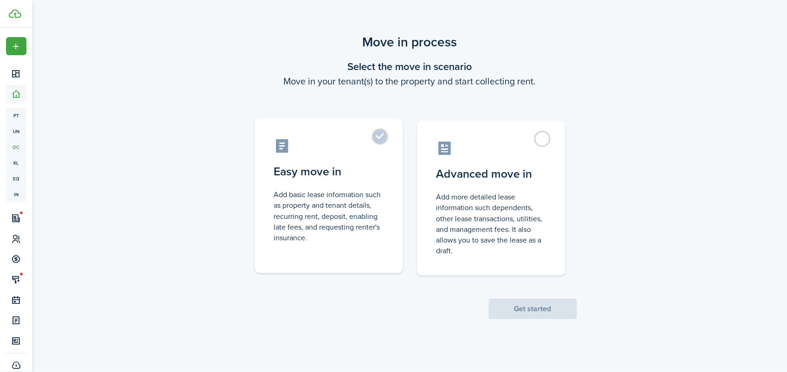
click at [372, 140] on control-radio-card-icon at bounding box center [328, 146] width 109 height 16
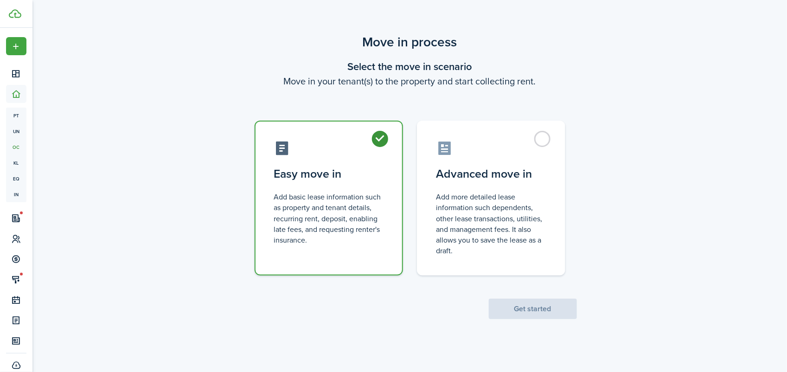
radio input "true"
click at [507, 310] on button "Get started" at bounding box center [533, 309] width 88 height 20
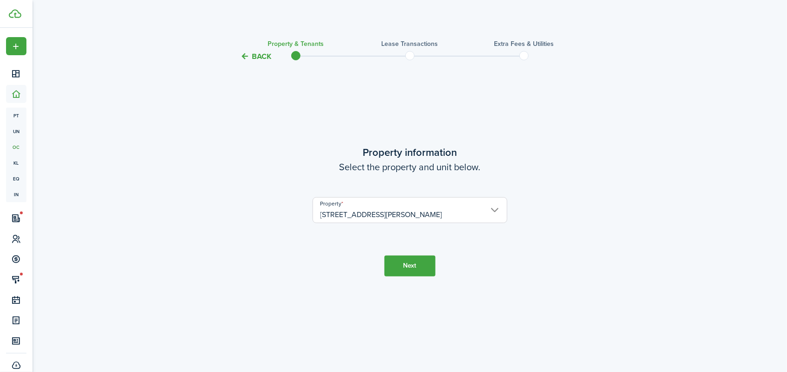
click at [411, 256] on button "Next" at bounding box center [410, 266] width 51 height 21
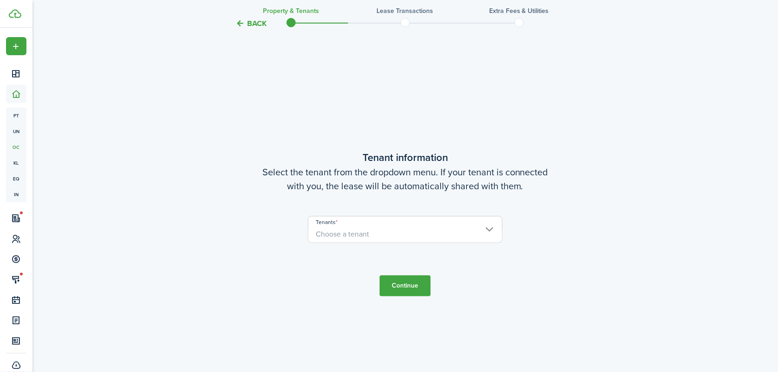
scroll to position [310, 0]
click at [411, 218] on input "Tenants" at bounding box center [405, 221] width 194 height 11
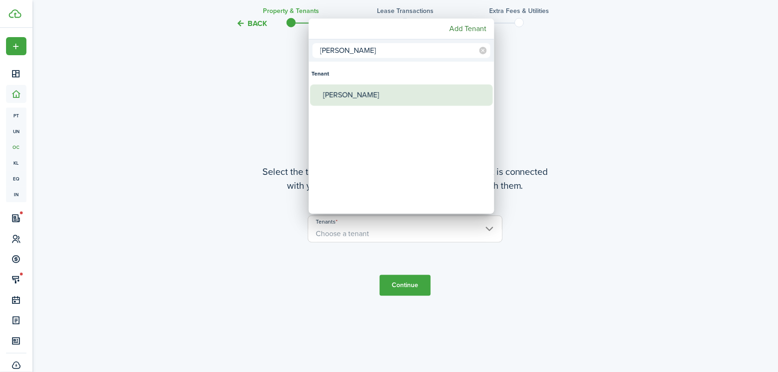
type input "[PERSON_NAME]"
click at [349, 96] on div "[PERSON_NAME]" at bounding box center [405, 94] width 164 height 21
type input "[PERSON_NAME]"
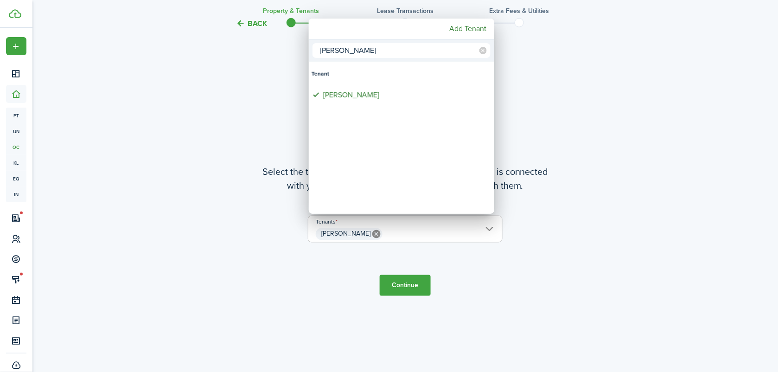
click at [400, 275] on div at bounding box center [389, 186] width 927 height 520
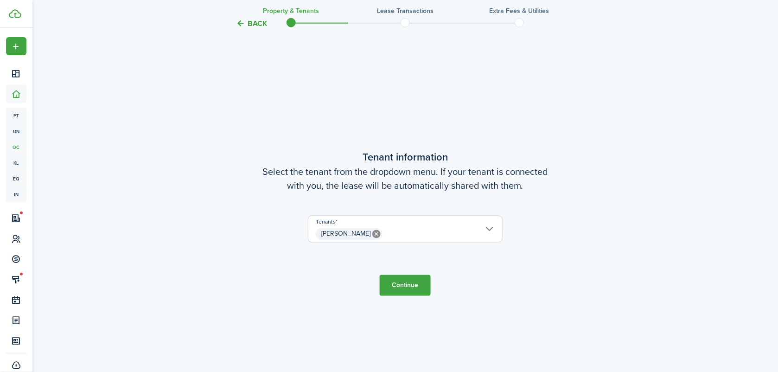
click at [400, 287] on button "Continue" at bounding box center [405, 285] width 51 height 21
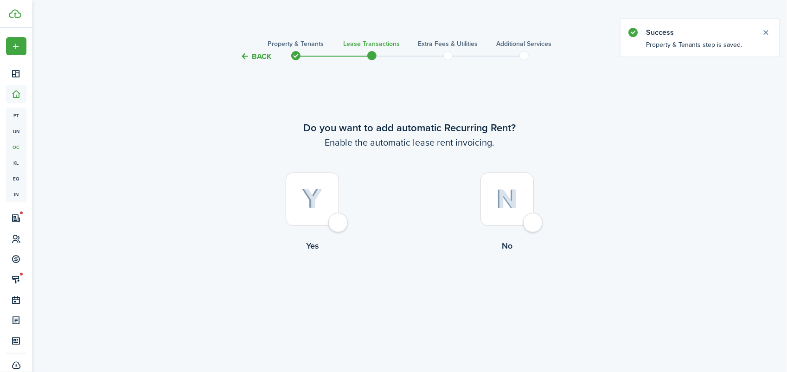
click at [339, 219] on div at bounding box center [312, 199] width 53 height 53
radio input "true"
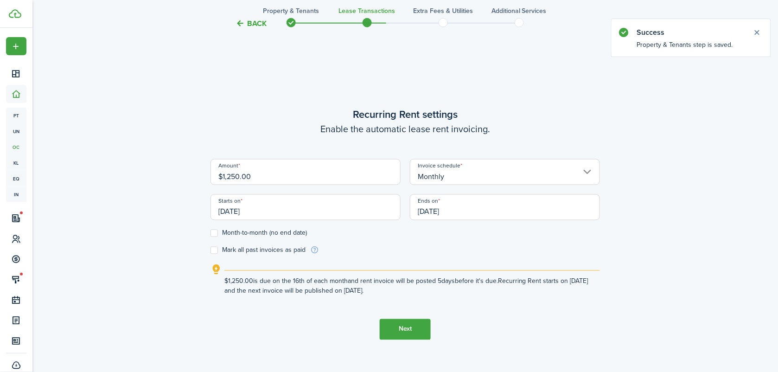
scroll to position [310, 0]
click at [266, 173] on input "$1,250.00" at bounding box center [306, 172] width 190 height 26
drag, startPoint x: 266, startPoint y: 173, endPoint x: 50, endPoint y: 144, distance: 218.1
click at [50, 144] on div "Back Property & Tenants Lease Transactions Extra fees & Utilities Additional Se…" at bounding box center [405, 65] width 746 height 695
click at [248, 205] on input "[DATE]" at bounding box center [306, 207] width 190 height 26
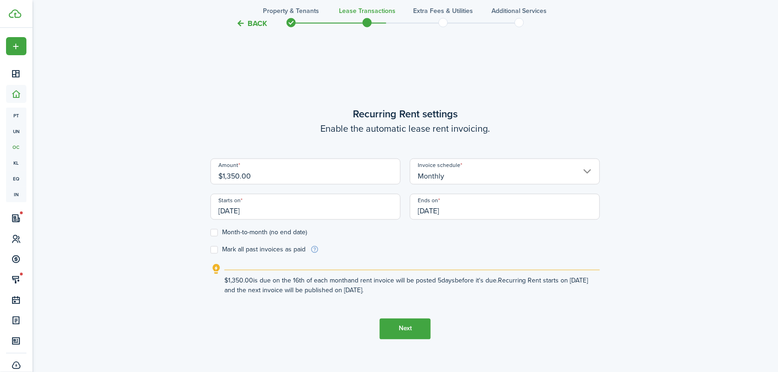
type input "$1,350.00"
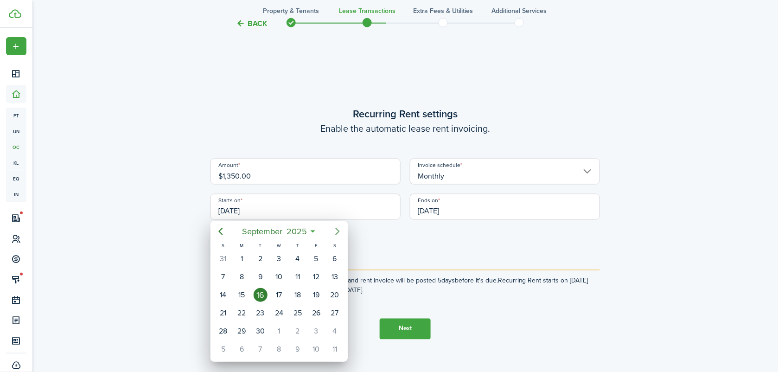
click at [339, 231] on icon "Next page" at bounding box center [338, 231] width 4 height 7
click at [333, 260] on div "1" at bounding box center [335, 259] width 14 height 14
type input "[DATE]"
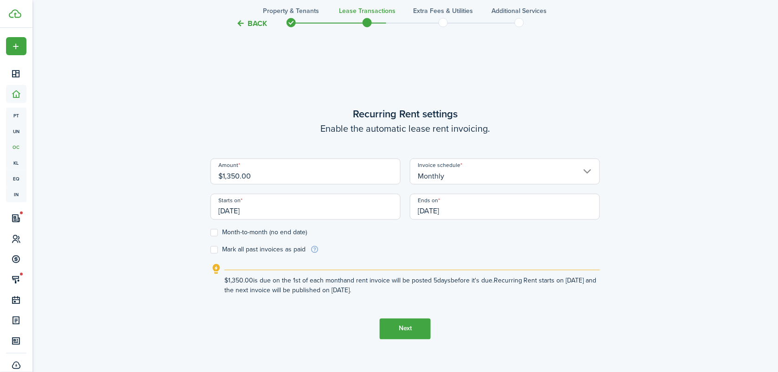
click at [446, 210] on input "[DATE]" at bounding box center [505, 207] width 190 height 26
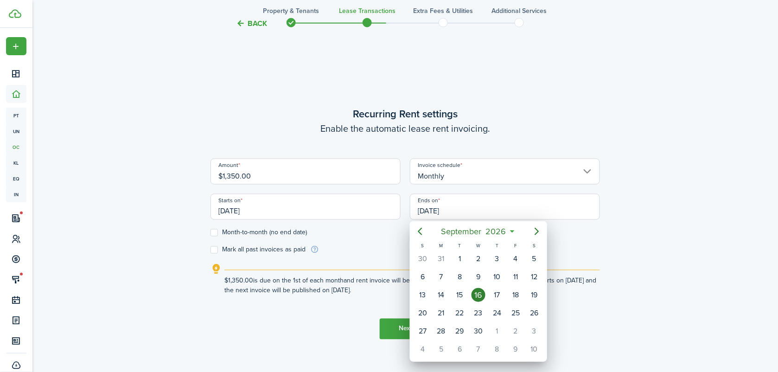
click at [219, 235] on div at bounding box center [389, 186] width 927 height 520
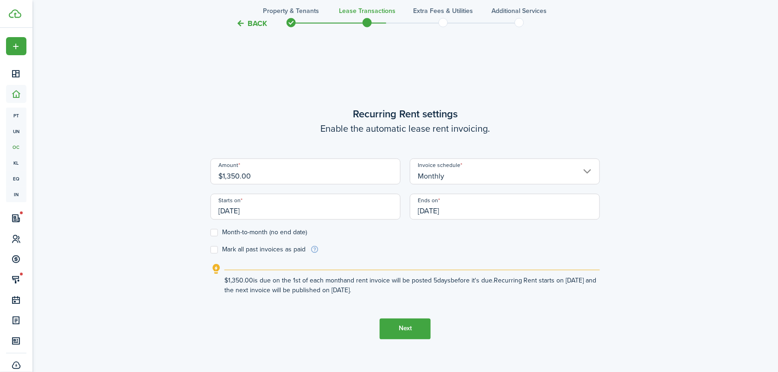
click at [214, 232] on label "Month-to-month (no end date)" at bounding box center [259, 232] width 96 height 7
click at [211, 232] on input "Month-to-month (no end date)" at bounding box center [210, 232] width 0 height 0
checkbox input "true"
click at [425, 333] on button "Next" at bounding box center [405, 329] width 51 height 21
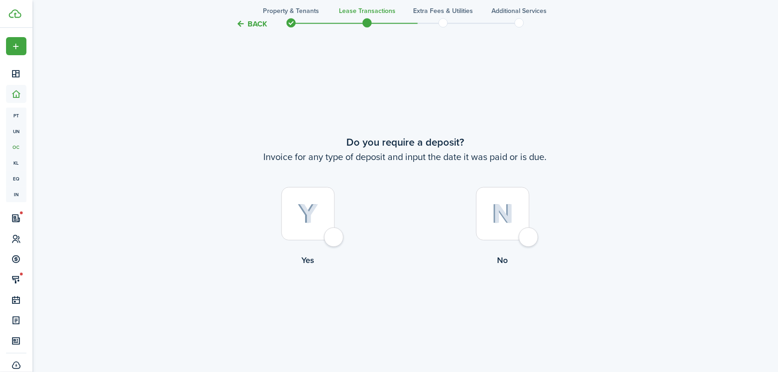
scroll to position [682, 0]
click at [316, 230] on div at bounding box center [308, 210] width 53 height 53
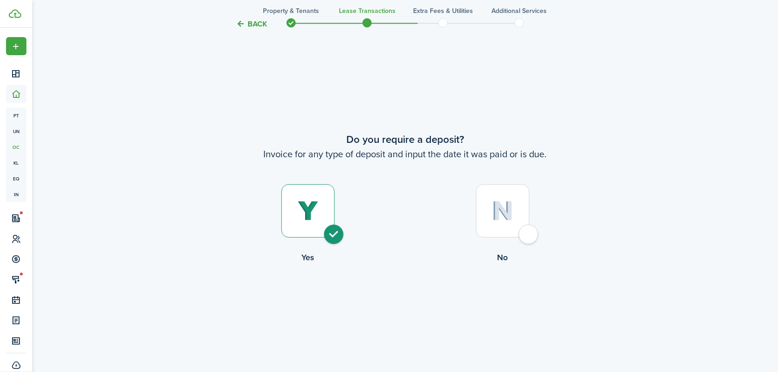
radio input "true"
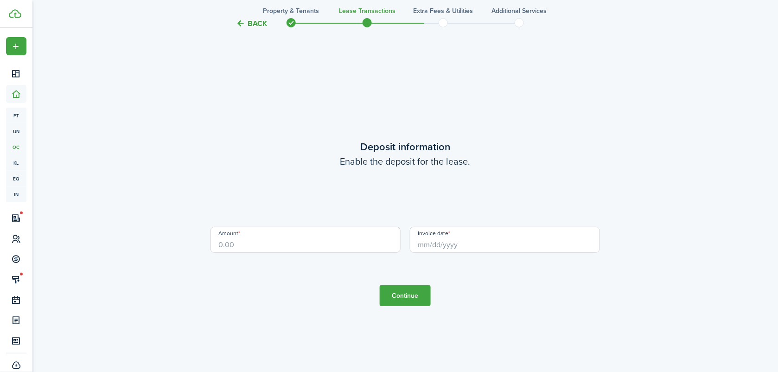
scroll to position [1054, 0]
click at [264, 236] on input "Amount" at bounding box center [306, 239] width 190 height 26
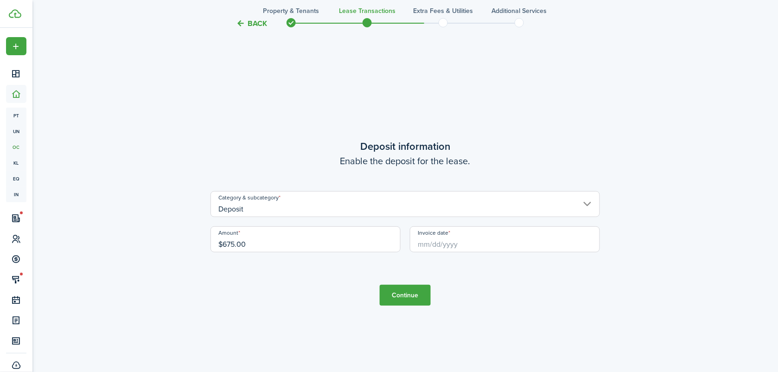
click at [455, 242] on input "Invoice date" at bounding box center [505, 239] width 190 height 26
type input "$675.00"
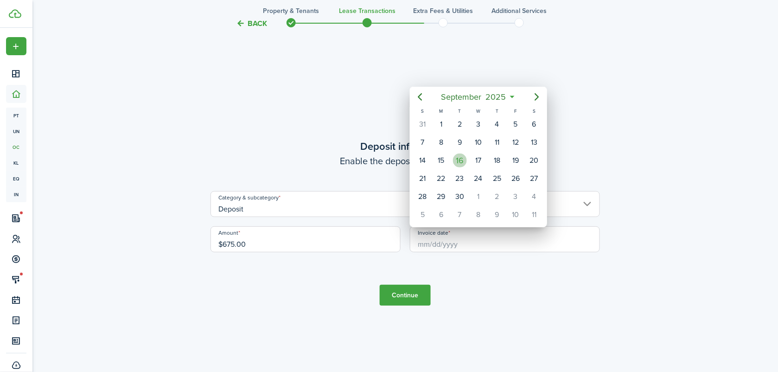
click at [459, 154] on div "16" at bounding box center [460, 161] width 14 height 14
type input "[DATE]"
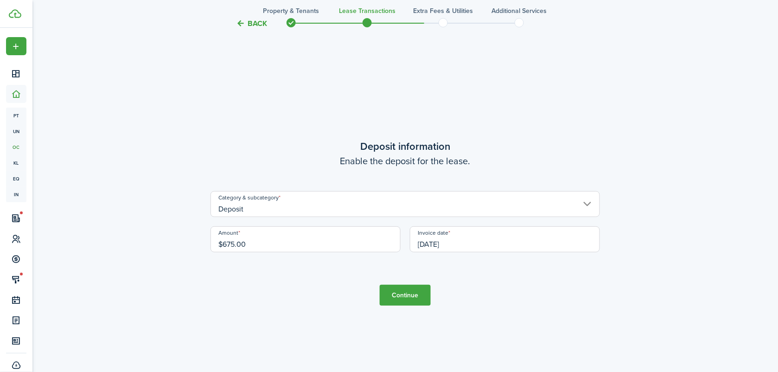
click at [388, 294] on button "Continue" at bounding box center [405, 295] width 51 height 21
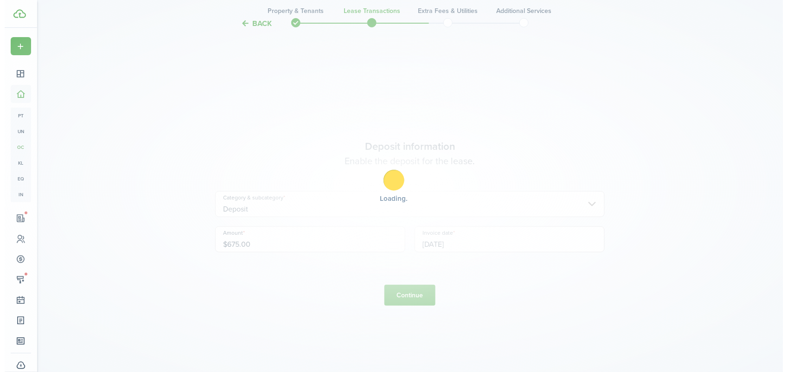
scroll to position [0, 0]
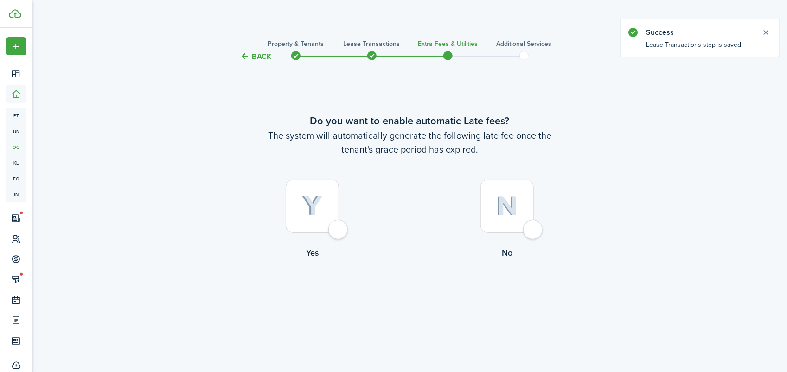
click at [337, 226] on div at bounding box center [312, 206] width 53 height 53
radio input "true"
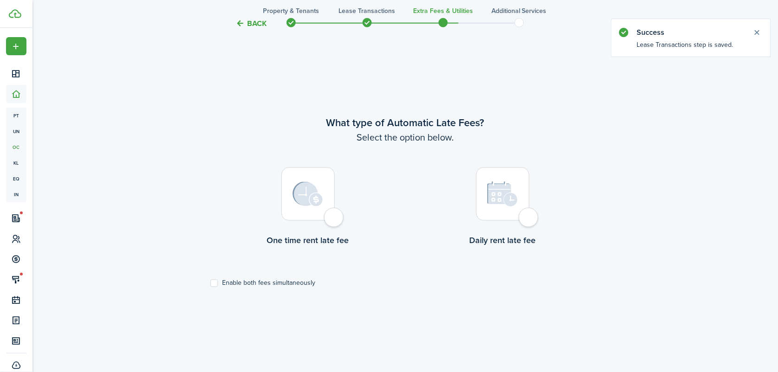
scroll to position [310, 0]
click at [334, 214] on div at bounding box center [308, 193] width 53 height 53
radio input "true"
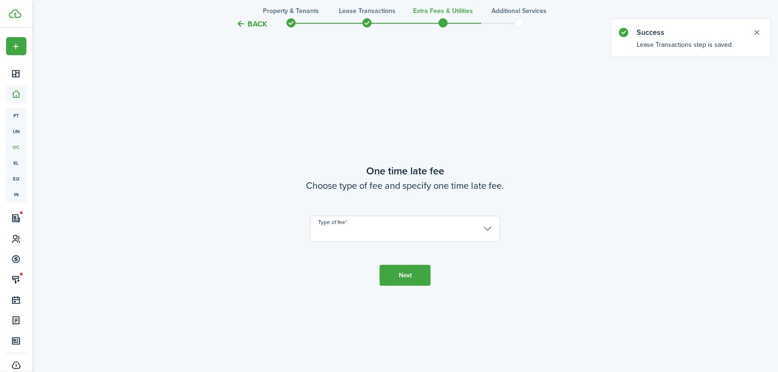
scroll to position [682, 0]
click at [334, 225] on input "Type of fee" at bounding box center [405, 226] width 190 height 26
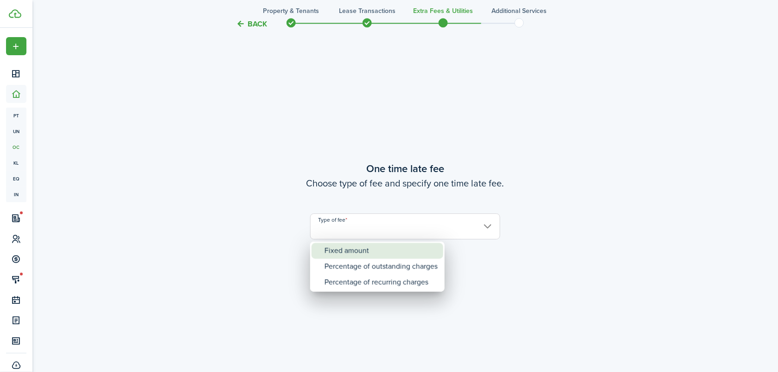
click at [335, 254] on div "Fixed amount" at bounding box center [381, 251] width 113 height 16
type input "Fixed amount"
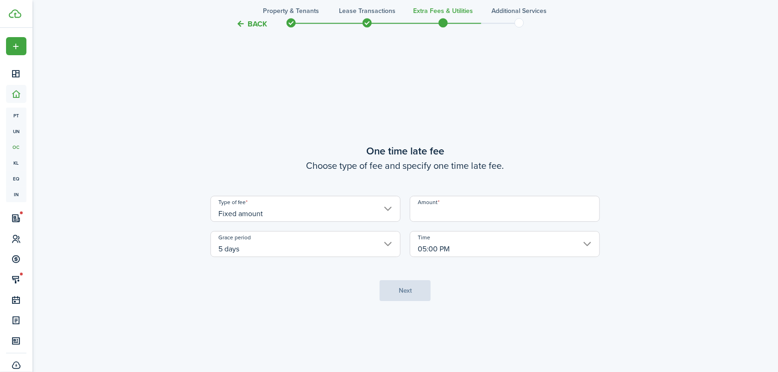
click at [492, 195] on lease-wizard-late-fee-onetime "One time late fee Choose type of fee and specify one time late fee. Type of fee…" at bounding box center [406, 200] width 390 height 114
click at [490, 212] on input "Amount" at bounding box center [505, 209] width 190 height 26
type input "$95.00"
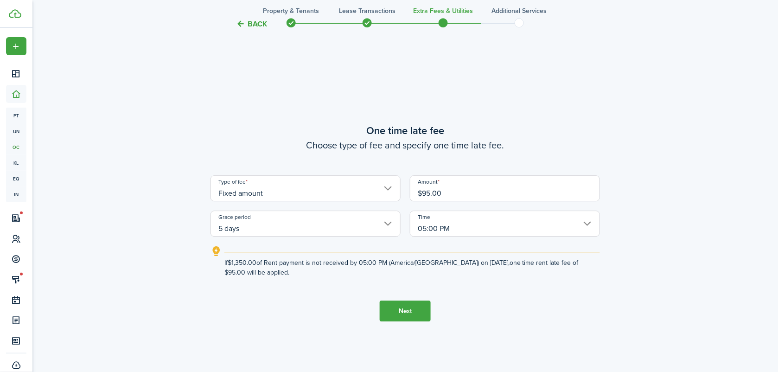
click at [434, 217] on input "05:00 PM" at bounding box center [505, 224] width 190 height 26
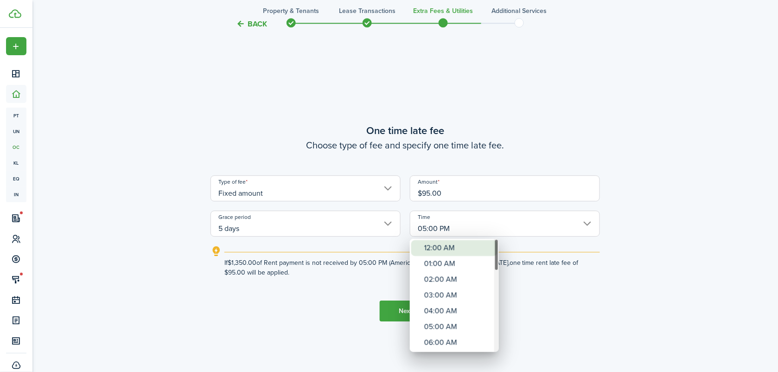
click at [446, 247] on div "12:00 AM" at bounding box center [458, 248] width 68 height 16
type input "12:00 AM"
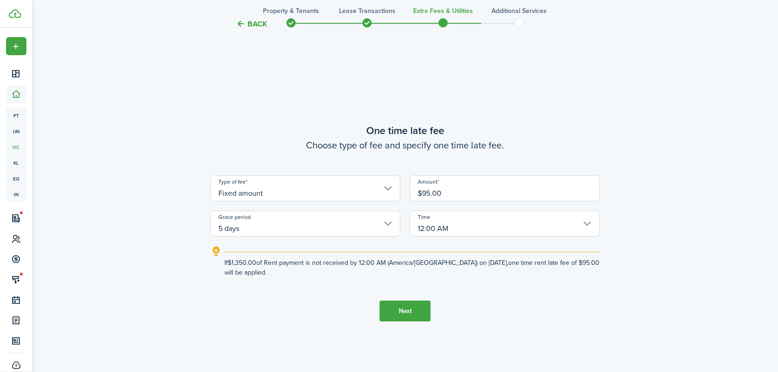
click at [406, 308] on button "Next" at bounding box center [405, 311] width 51 height 21
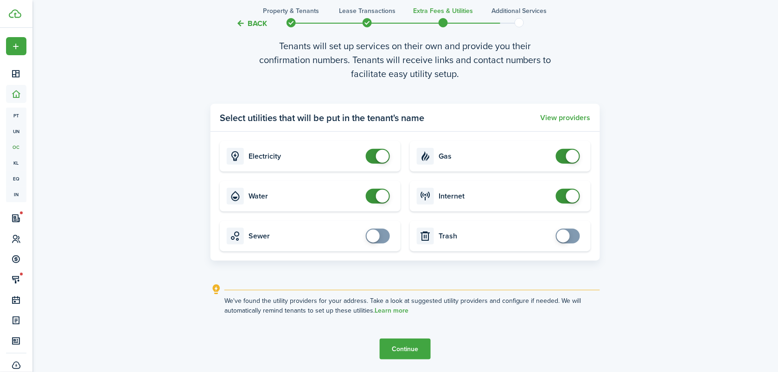
scroll to position [1112, 0]
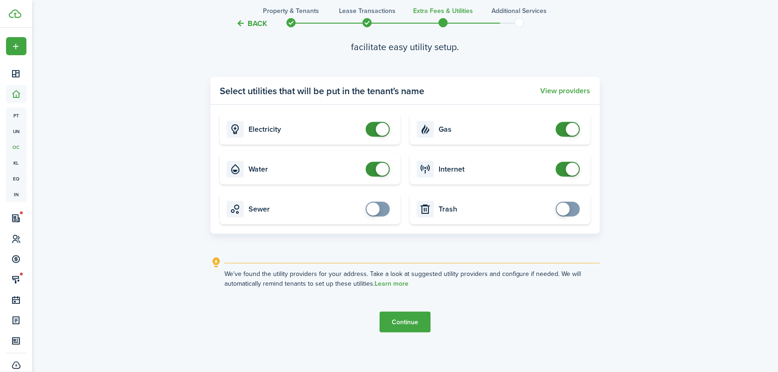
click at [409, 326] on button "Continue" at bounding box center [405, 322] width 51 height 21
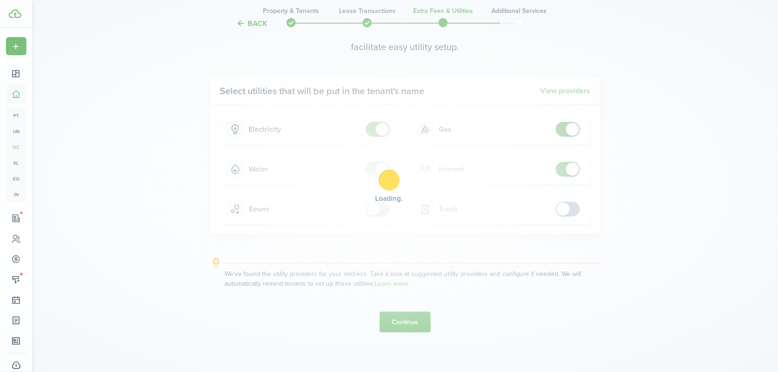
scroll to position [0, 0]
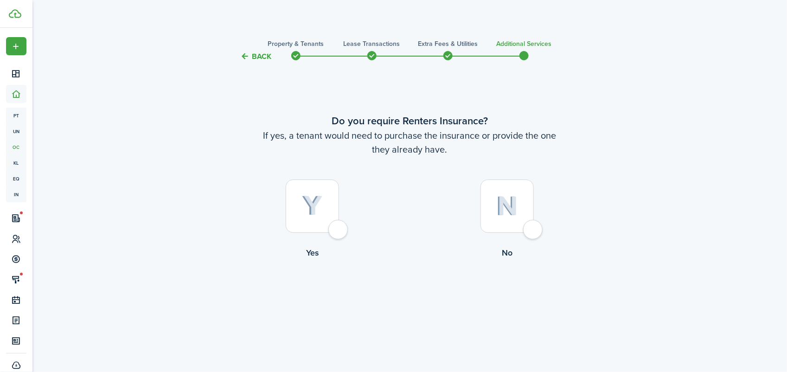
click at [488, 220] on div at bounding box center [507, 206] width 53 height 53
radio input "true"
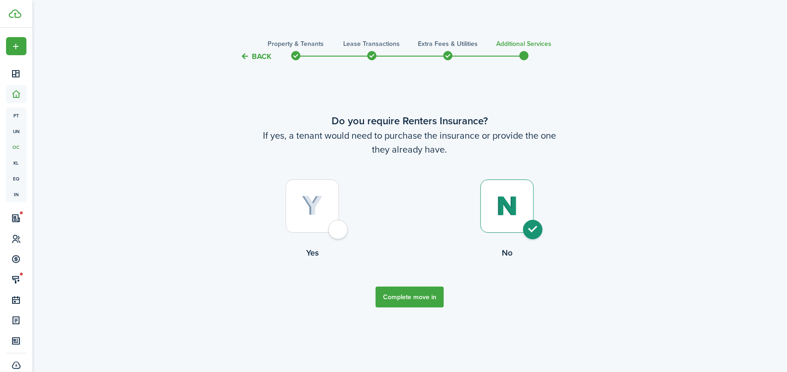
click at [395, 307] on button "Complete move in" at bounding box center [410, 297] width 68 height 21
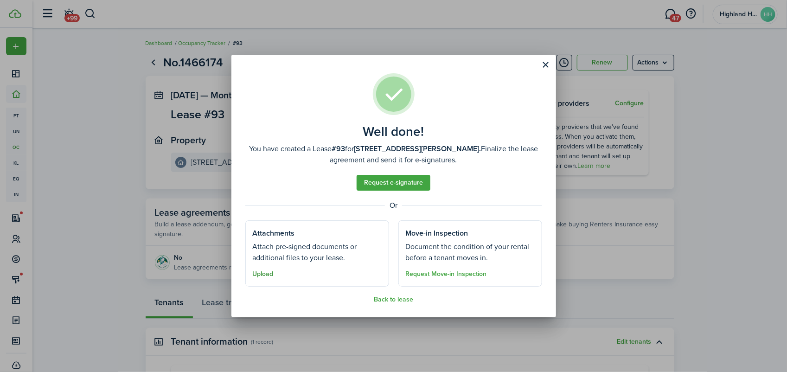
click at [259, 274] on button "Upload" at bounding box center [263, 273] width 21 height 7
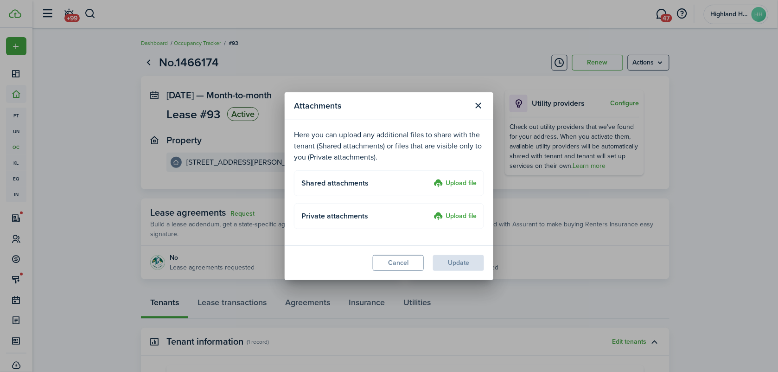
click at [459, 184] on label "Upload file" at bounding box center [455, 183] width 43 height 11
click at [430, 178] on input "Upload file" at bounding box center [430, 178] width 0 height 0
click at [399, 263] on button "Cancel" at bounding box center [398, 263] width 51 height 16
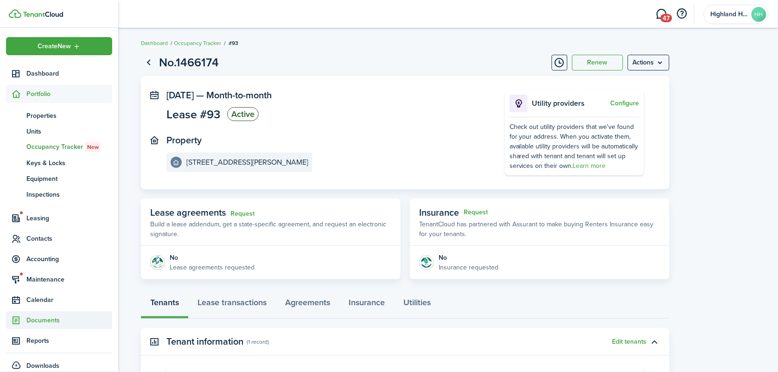
click at [45, 316] on span "Documents" at bounding box center [69, 320] width 86 height 10
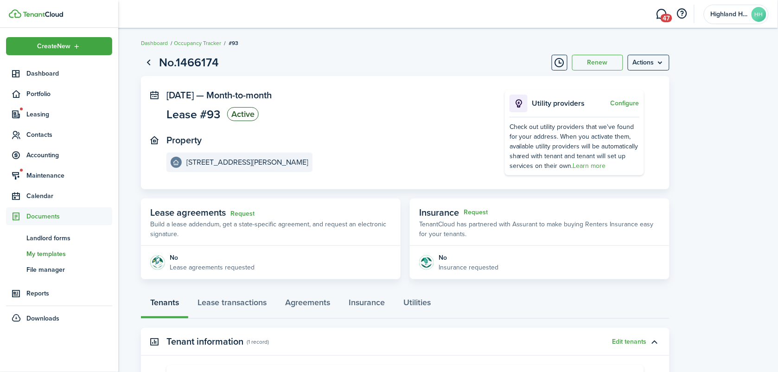
click at [44, 254] on span "My templates" at bounding box center [69, 254] width 86 height 10
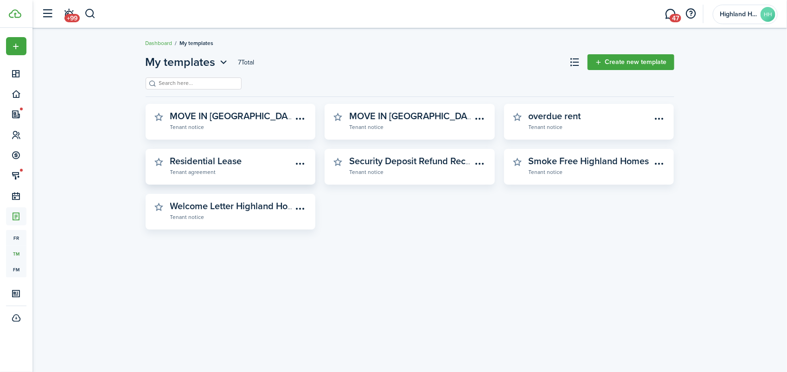
click at [244, 170] on widget-stats-subtitle "Tenant agreement" at bounding box center [231, 171] width 123 height 9
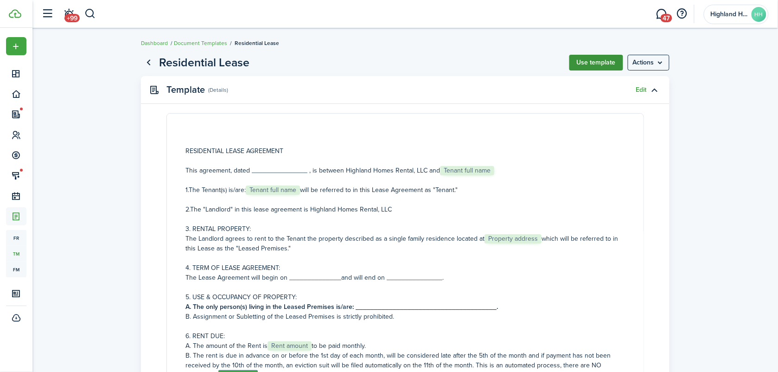
click at [599, 66] on button "Use template" at bounding box center [597, 63] width 54 height 16
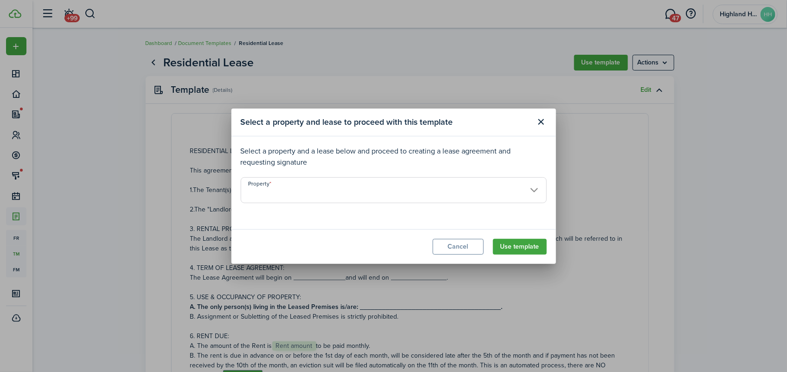
click at [276, 182] on input "Property" at bounding box center [394, 190] width 306 height 26
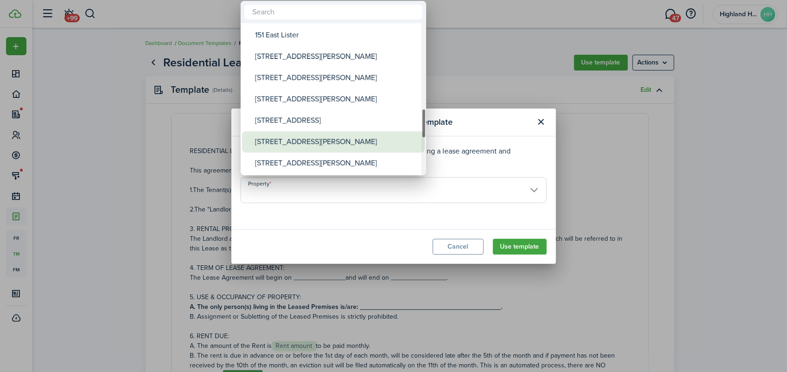
click at [293, 143] on div "[STREET_ADDRESS][PERSON_NAME]" at bounding box center [337, 141] width 164 height 21
type input "[STREET_ADDRESS][PERSON_NAME]"
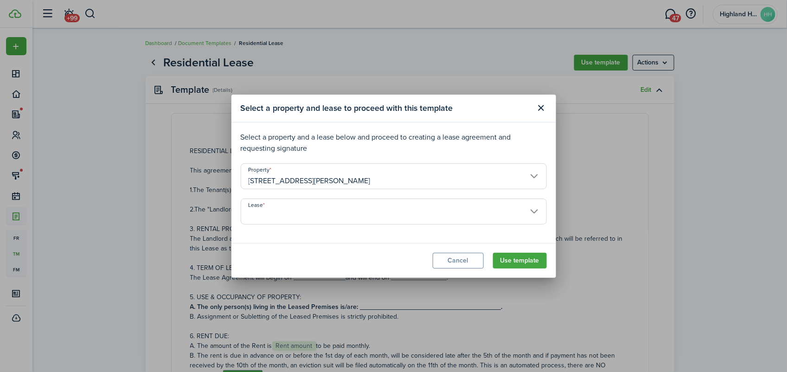
click at [275, 212] on input "Lease" at bounding box center [394, 212] width 306 height 26
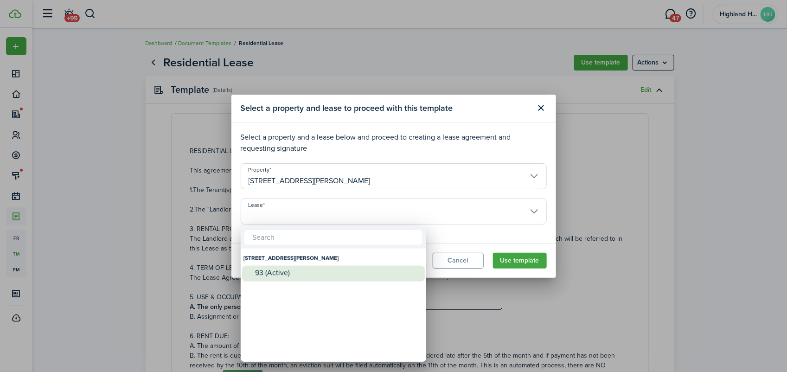
click at [273, 275] on div "93 (Active)" at bounding box center [337, 273] width 164 height 8
type input "[STREET_ADDRESS][PERSON_NAME]. Lease #93 (Active)"
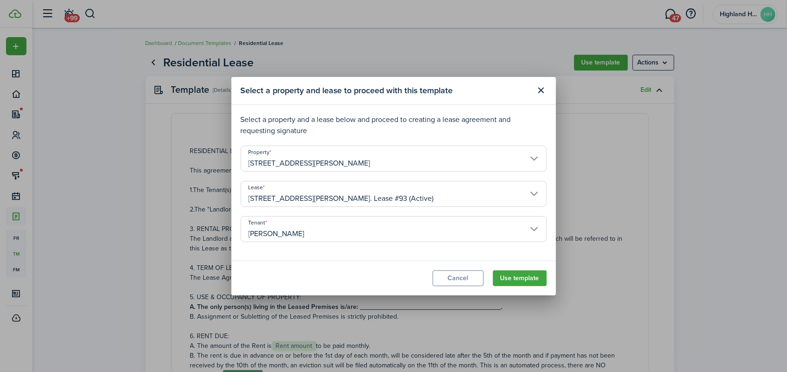
click at [513, 266] on modal-footer "Cancel Use template" at bounding box center [393, 278] width 325 height 35
click at [513, 283] on button "Use template" at bounding box center [520, 278] width 54 height 16
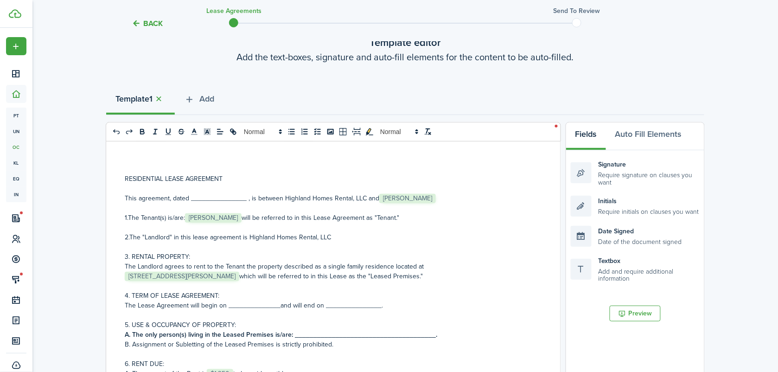
click at [243, 196] on p "This agreement, dated _______________ , is between Highland Homes Rental, LLC a…" at bounding box center [330, 198] width 411 height 10
click at [428, 187] on p at bounding box center [330, 189] width 411 height 10
click at [432, 209] on p at bounding box center [330, 208] width 411 height 10
click at [448, 198] on p "This agreement, dated [DATE], is between Highland Homes Rental, LLC and ﻿ [PERS…" at bounding box center [330, 198] width 411 height 10
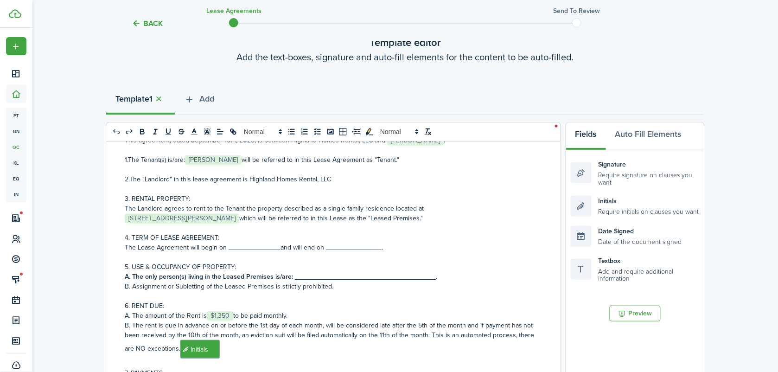
scroll to position [116, 0]
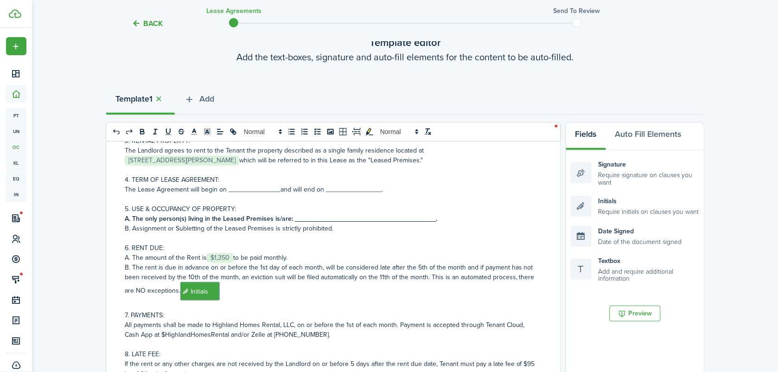
click at [279, 189] on p "The Lease Agreement will begin on ______________and will end on _______________." at bounding box center [330, 190] width 411 height 10
click at [377, 190] on p "The Lease Agreement will begin on [DATE] and will end on _______________." at bounding box center [330, 190] width 411 height 10
click at [513, 191] on p "The Lease Agreement will begin on [DATE] and will end on [DATE]." at bounding box center [330, 190] width 411 height 10
click at [431, 221] on strong "A. The only person(s) living in the Leased Premises is/are: ___________________…" at bounding box center [281, 219] width 313 height 10
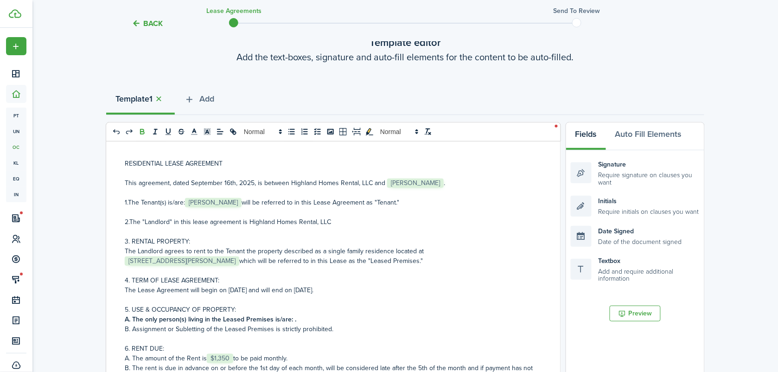
scroll to position [0, 0]
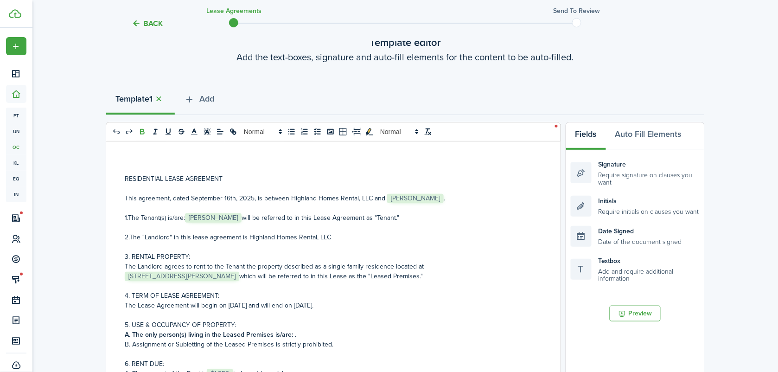
click at [407, 195] on span "[PERSON_NAME]" at bounding box center [415, 198] width 57 height 9
click at [434, 196] on p "This agreement, dated [DATE], is between Highland Homes Rental, LLC and ﻿ [PERS…" at bounding box center [330, 198] width 411 height 10
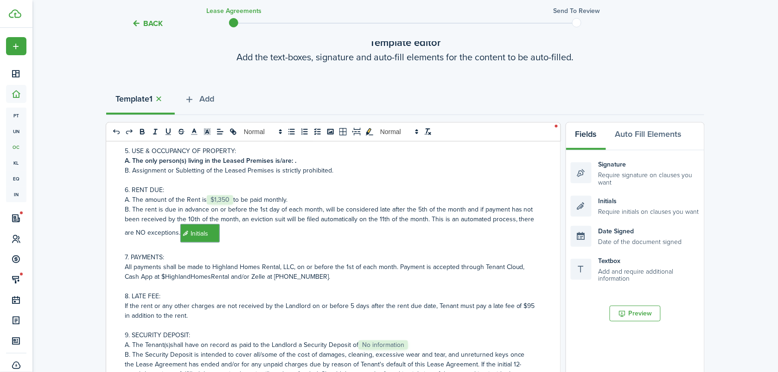
scroll to position [116, 0]
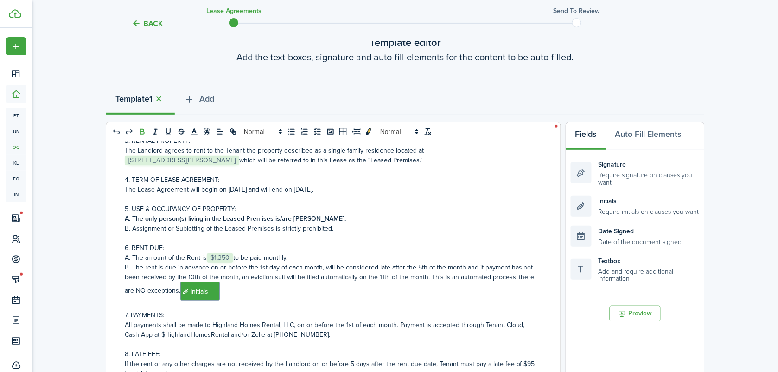
click at [353, 224] on p "B. Assignment or Subletting of the Leased Premises is strictly prohibited." at bounding box center [330, 229] width 411 height 10
click at [353, 214] on p "A. The only person(s) living in the Leased Premises is/are [PERSON_NAME]." at bounding box center [330, 219] width 411 height 10
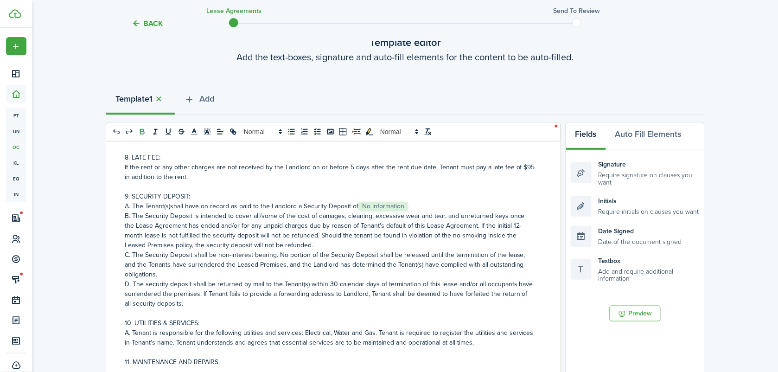
scroll to position [348, 0]
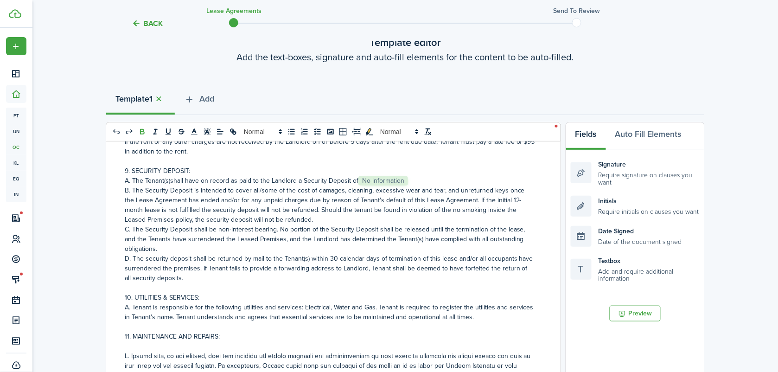
click at [400, 176] on span "No information" at bounding box center [384, 180] width 50 height 9
click at [414, 176] on p "A. The Tenant(s)shall have on record as paid to the Landlord a Security Deposit…" at bounding box center [330, 181] width 411 height 10
drag, startPoint x: 507, startPoint y: 188, endPoint x: 513, endPoint y: 187, distance: 6.2
click at [513, 187] on p "B. The Security Deposit is intended to cover all/some of the cost of damages, c…" at bounding box center [330, 205] width 411 height 39
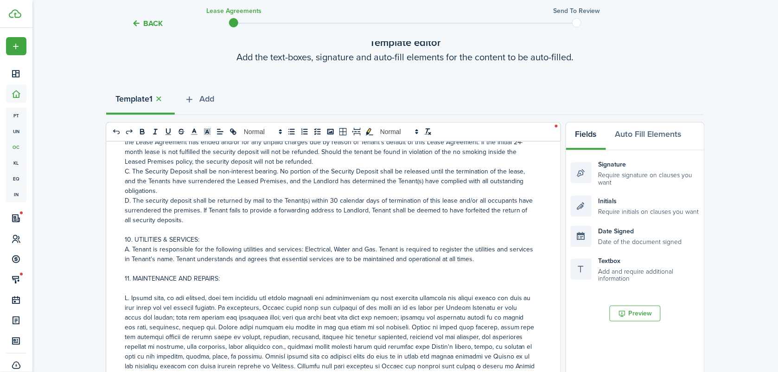
click at [272, 225] on p at bounding box center [330, 230] width 411 height 10
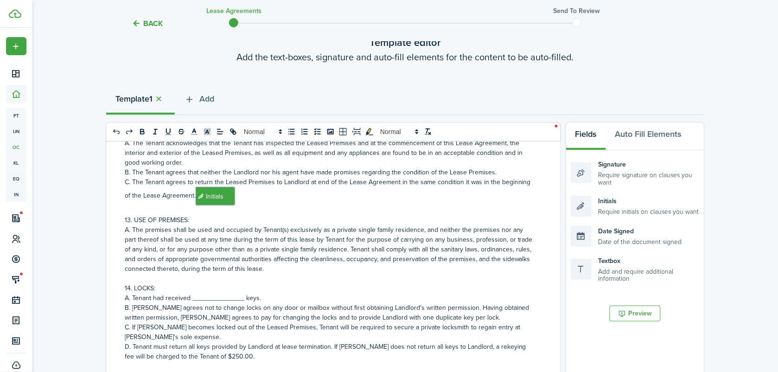
scroll to position [696, 0]
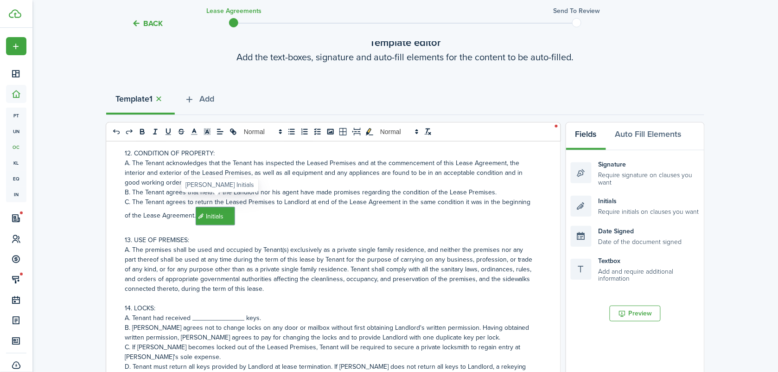
click at [211, 208] on span "Initials" at bounding box center [215, 216] width 39 height 19
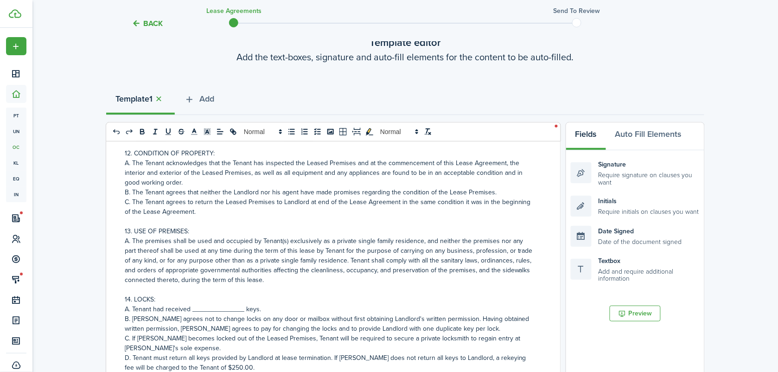
scroll to position [754, 0]
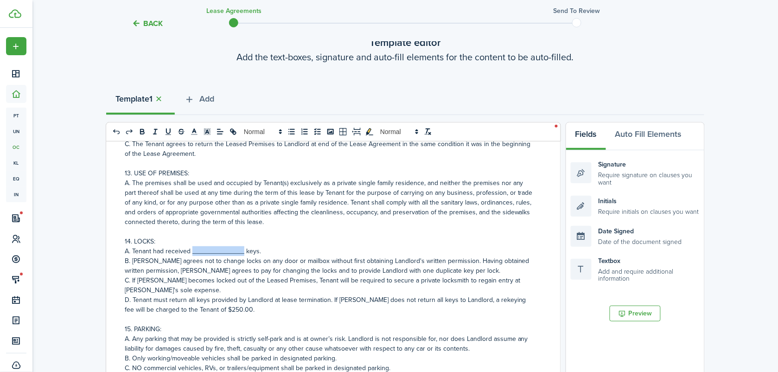
drag, startPoint x: 242, startPoint y: 240, endPoint x: 191, endPoint y: 238, distance: 51.1
click at [191, 246] on p "A. Tenant had received ______________ keys." at bounding box center [330, 251] width 411 height 10
click at [154, 246] on p "A. Tenant had received Three keys." at bounding box center [330, 251] width 411 height 10
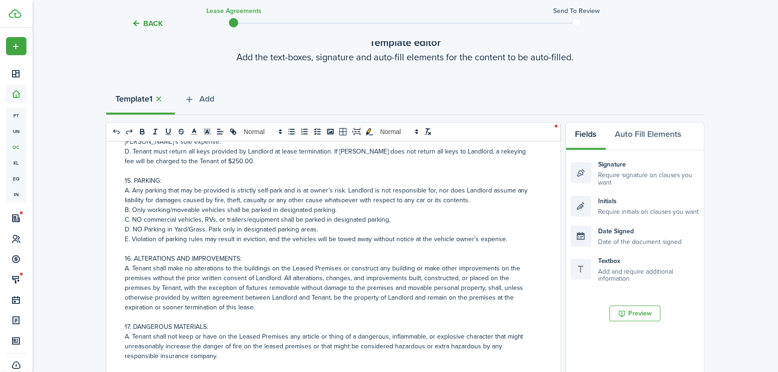
scroll to position [928, 0]
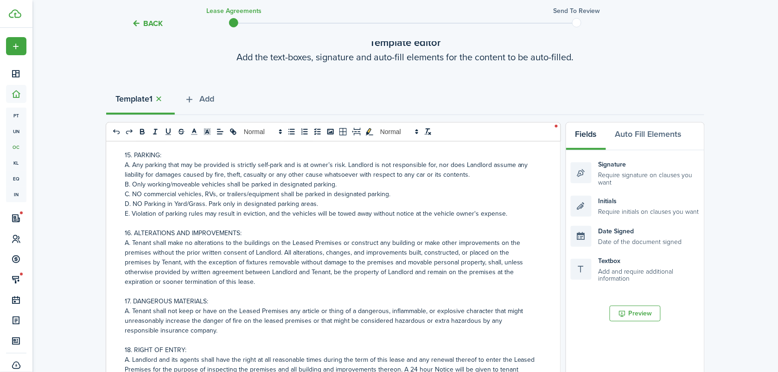
click at [300, 209] on p "E. Violation of parking rules may result in eviction, and the vehicles will be …" at bounding box center [330, 214] width 411 height 10
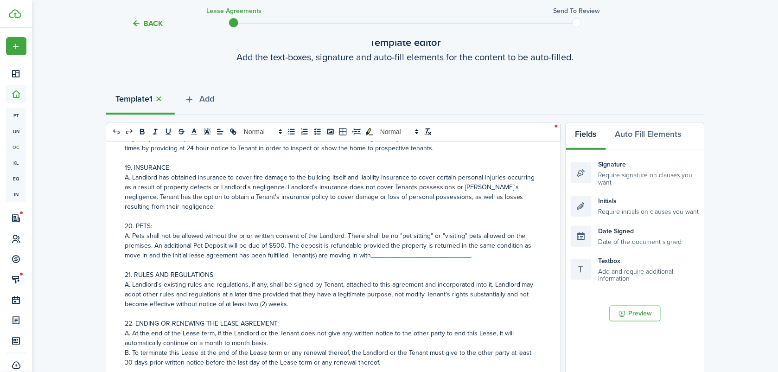
scroll to position [1218, 0]
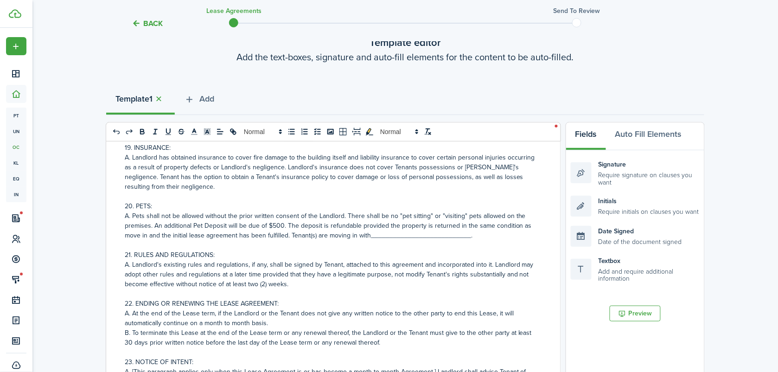
click at [467, 226] on p "A. Pets shall not be allowed without the prior written consent of the Landlord.…" at bounding box center [330, 225] width 411 height 29
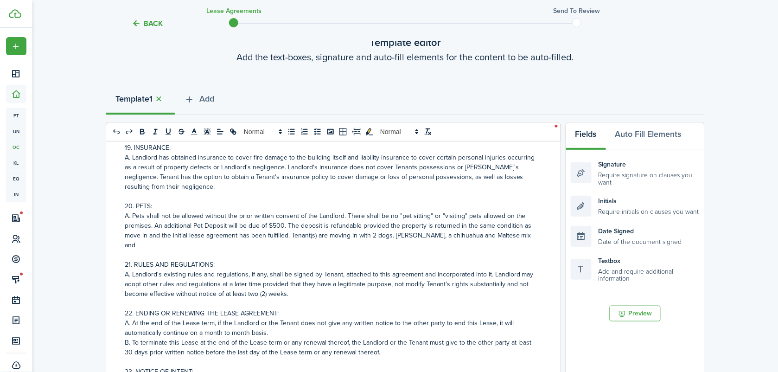
click at [418, 229] on p "A. Pets shall not be allowed without the prior written consent of the Landlord.…" at bounding box center [330, 230] width 411 height 39
click at [237, 234] on p "A. Pets shall not be allowed without the prior written consent of the Landlord.…" at bounding box center [330, 230] width 411 height 39
click at [367, 250] on p at bounding box center [330, 255] width 411 height 10
click at [323, 239] on p "A. Pets shall not be allowed without the prior written consent of the Landlord.…" at bounding box center [330, 230] width 411 height 39
click at [344, 226] on p "A. Pets shall not be allowed without the prior written consent of the Landlord.…" at bounding box center [330, 230] width 411 height 39
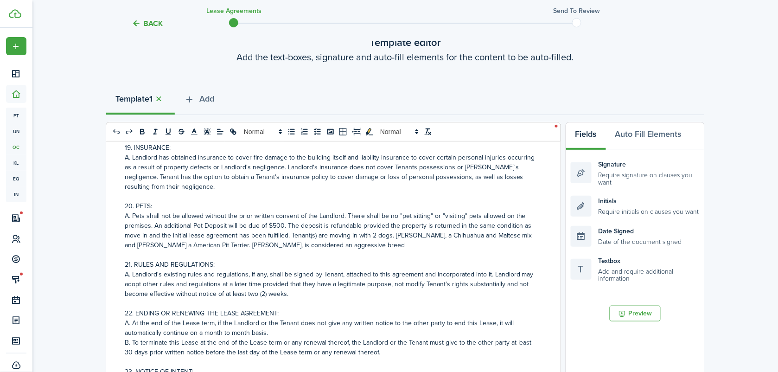
click at [342, 238] on p "A. Pets shall not be allowed without the prior written consent of the Landlord.…" at bounding box center [330, 230] width 411 height 39
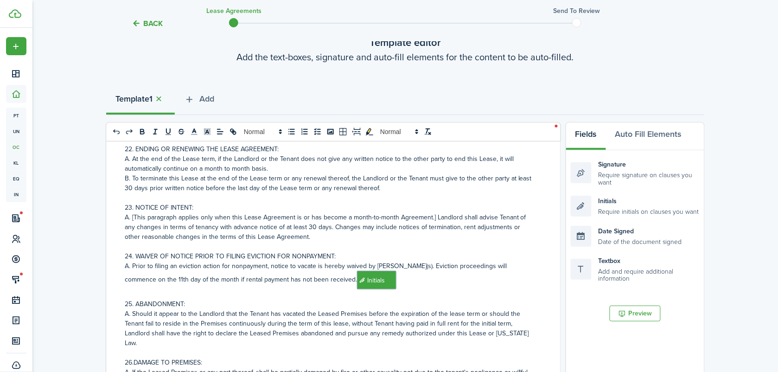
scroll to position [1450, 0]
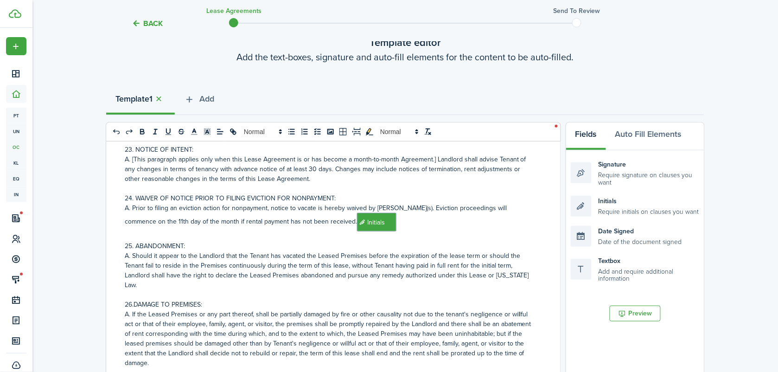
click at [268, 254] on p "A. Should it appear to the Landlord that the Tenant has vacated the Leased Prem…" at bounding box center [330, 270] width 411 height 39
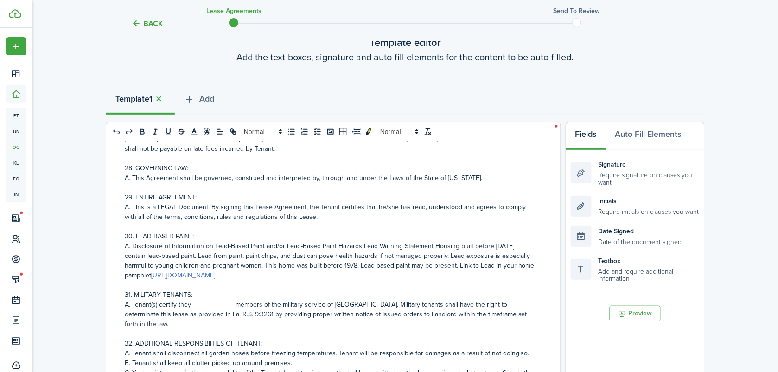
scroll to position [1740, 0]
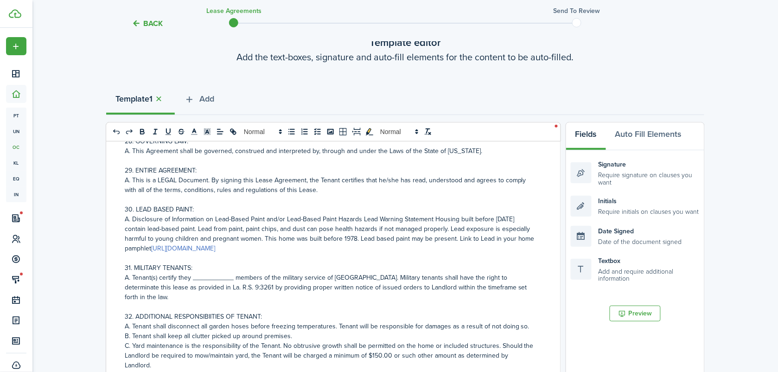
click at [232, 273] on p "A. Tenant(s) certify they ___________ members of the military service of [GEOGR…" at bounding box center [330, 287] width 411 height 29
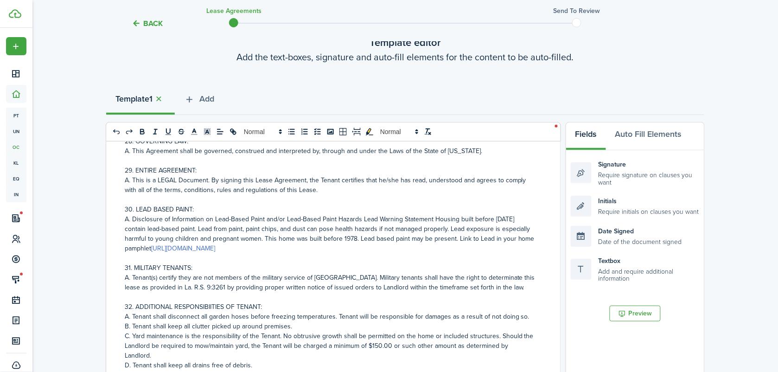
scroll to position [1798, 0]
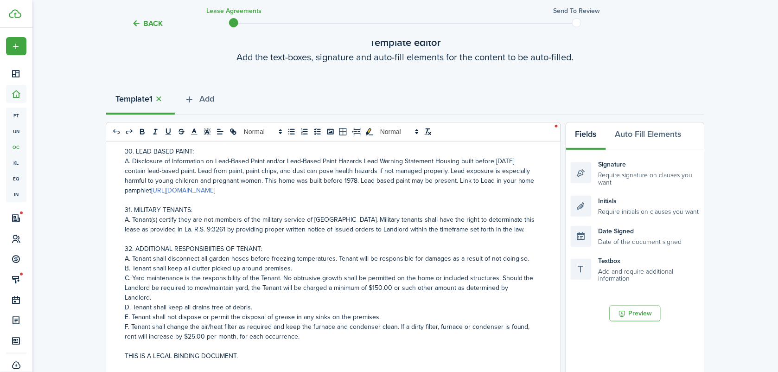
click at [287, 263] on p "B. Tenant shall keep all clutter picked up around premises." at bounding box center [330, 268] width 411 height 10
click at [288, 263] on p "B. Tenant shall keep all clutter picked up around premises." at bounding box center [330, 268] width 411 height 10
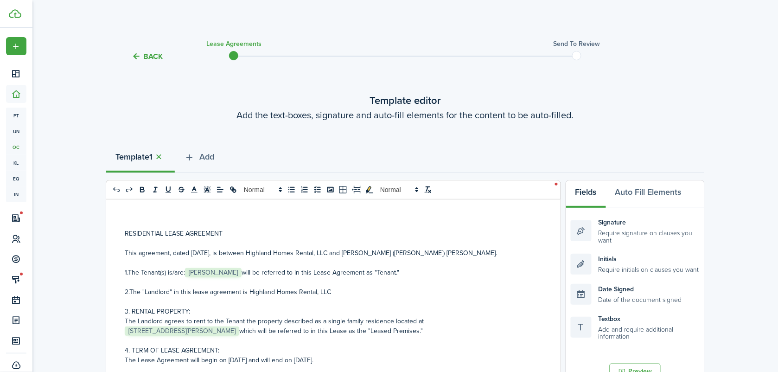
scroll to position [0, 0]
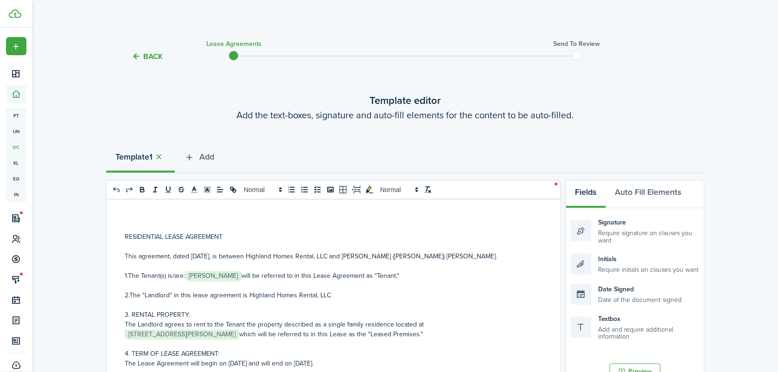
click at [199, 273] on span "[PERSON_NAME]" at bounding box center [213, 275] width 57 height 9
click at [231, 280] on span "[PERSON_NAME]" at bounding box center [213, 275] width 57 height 9
click at [234, 269] on p at bounding box center [330, 266] width 411 height 10
click at [235, 279] on p "1.The Tenant(s) is/are: ﻿ [PERSON_NAME] ﻿ will be referred to in this Lease Agr…" at bounding box center [330, 276] width 411 height 10
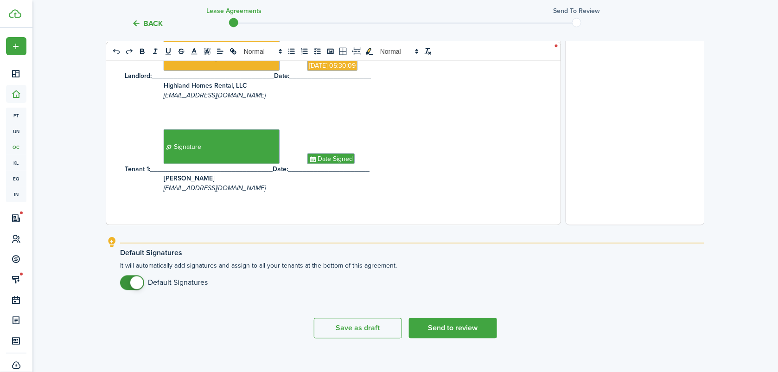
scroll to position [349, 0]
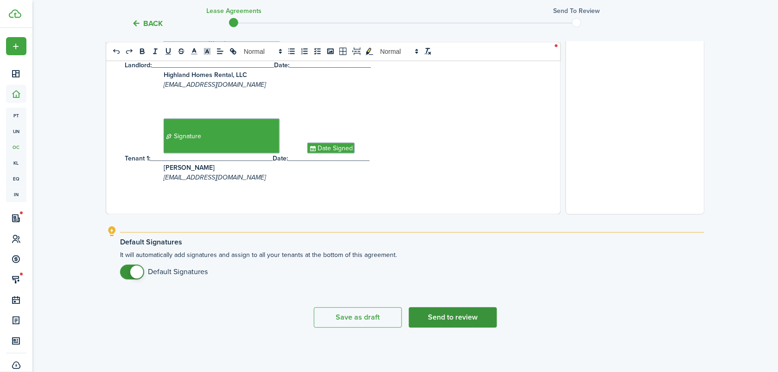
click at [462, 313] on button "Send to review" at bounding box center [453, 318] width 88 height 20
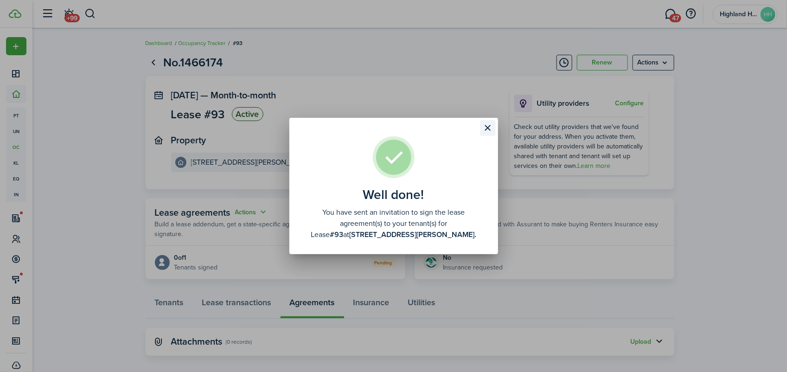
click at [488, 120] on button "Close modal" at bounding box center [488, 128] width 16 height 16
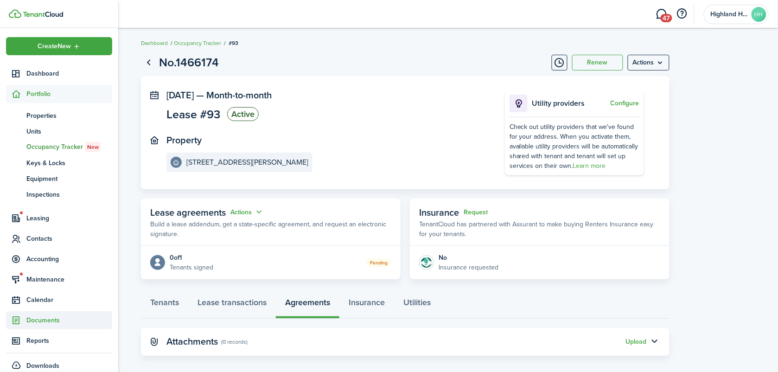
click at [40, 320] on span "Documents" at bounding box center [69, 320] width 86 height 10
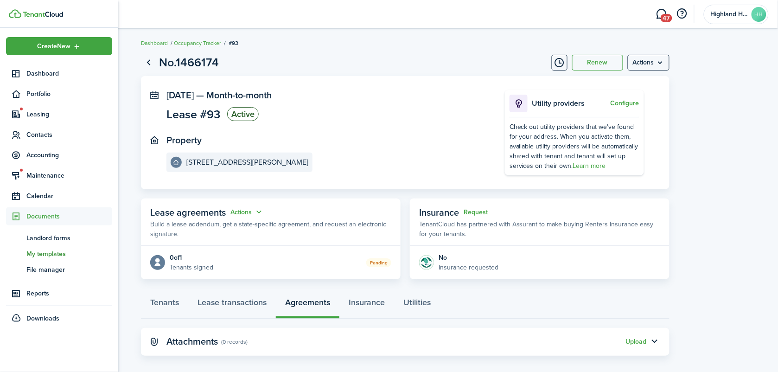
click at [44, 249] on span "My templates" at bounding box center [69, 254] width 86 height 10
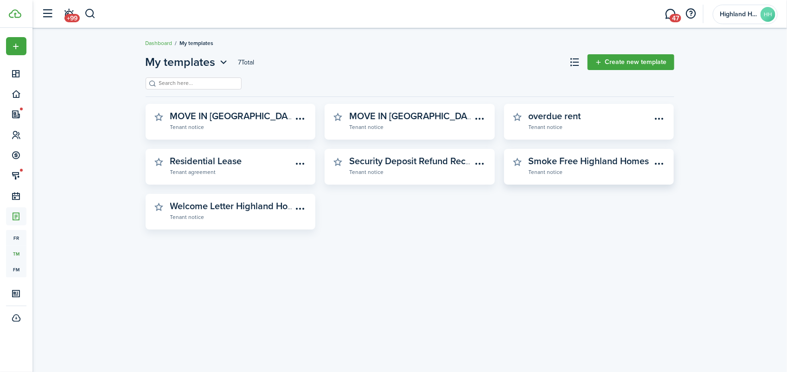
click at [566, 170] on widget-stats-subtitle "Tenant notice" at bounding box center [590, 171] width 123 height 9
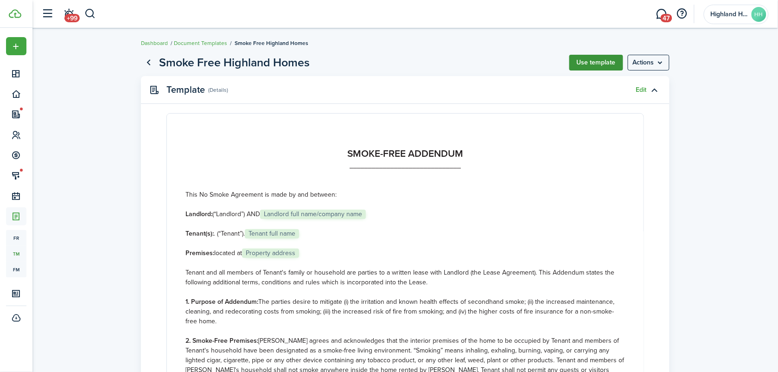
click at [599, 55] on button "Use template" at bounding box center [597, 63] width 54 height 16
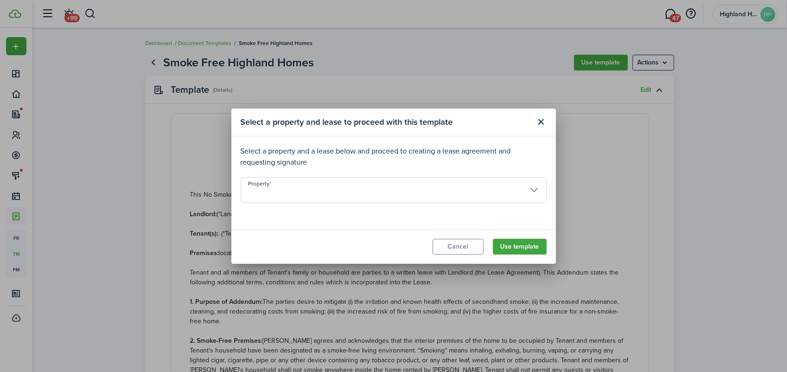
click at [345, 193] on input "Property" at bounding box center [394, 190] width 306 height 26
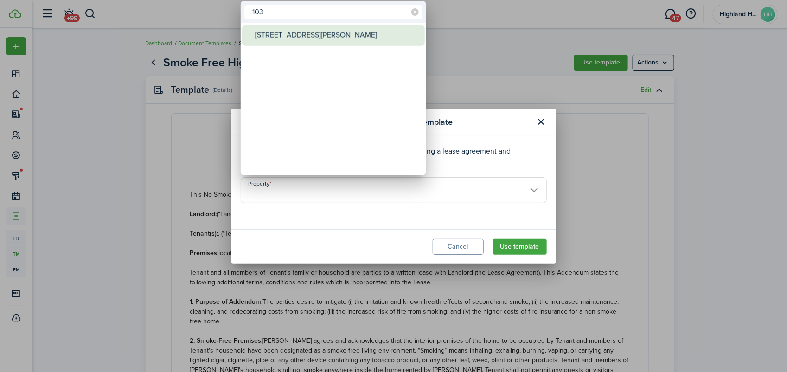
type input "103"
click at [304, 33] on div "[STREET_ADDRESS][PERSON_NAME]" at bounding box center [337, 35] width 164 height 21
type input "[STREET_ADDRESS][PERSON_NAME]"
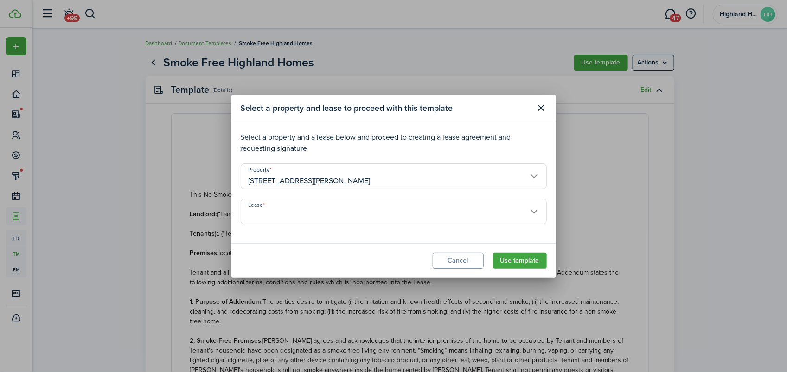
click at [367, 203] on input "Lease" at bounding box center [394, 212] width 306 height 26
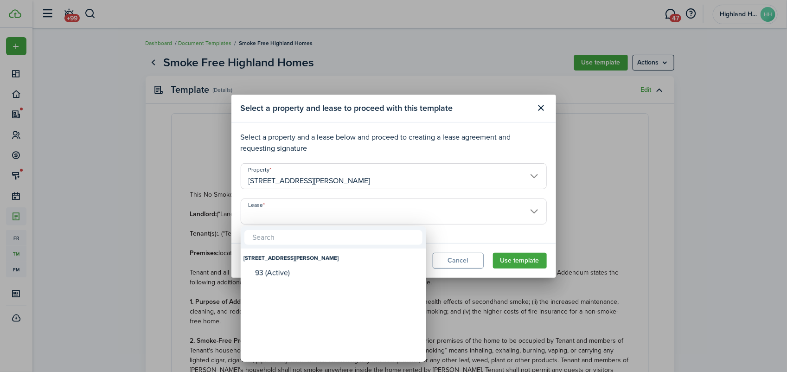
click at [263, 264] on div "[STREET_ADDRESS][PERSON_NAME]" at bounding box center [334, 258] width 180 height 16
click at [264, 270] on div "93 (Active)" at bounding box center [337, 273] width 164 height 8
type input "[STREET_ADDRESS][PERSON_NAME]. Lease #93 (Active)"
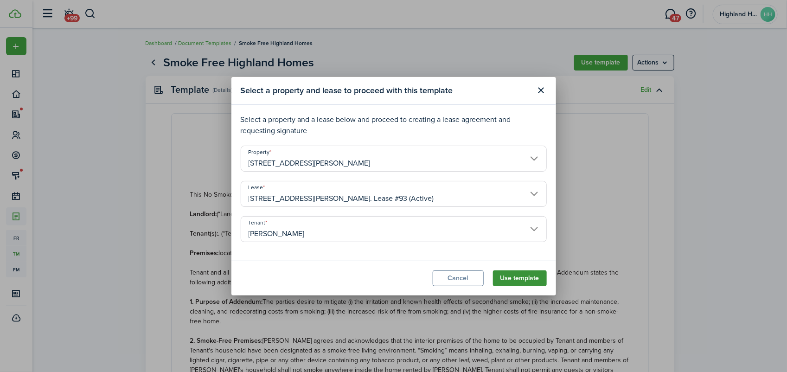
click at [534, 271] on button "Use template" at bounding box center [520, 278] width 54 height 16
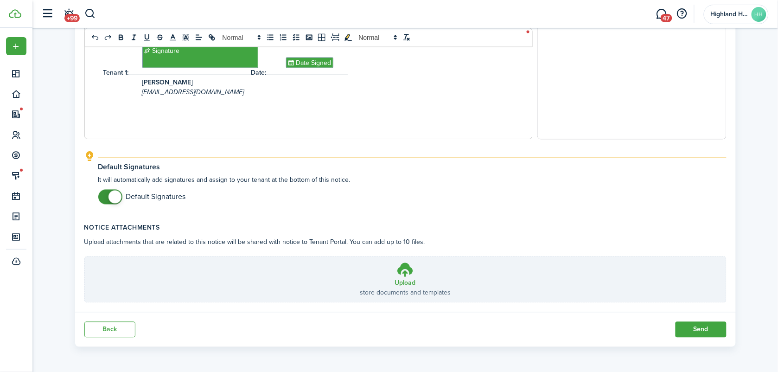
scroll to position [446, 0]
click at [702, 330] on button "Send" at bounding box center [701, 329] width 51 height 16
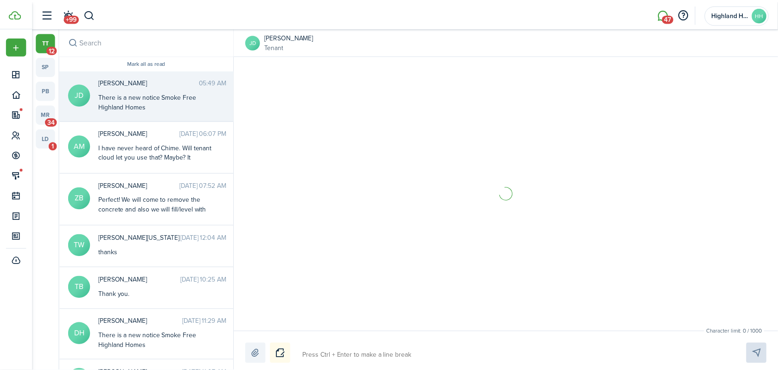
scroll to position [104, 0]
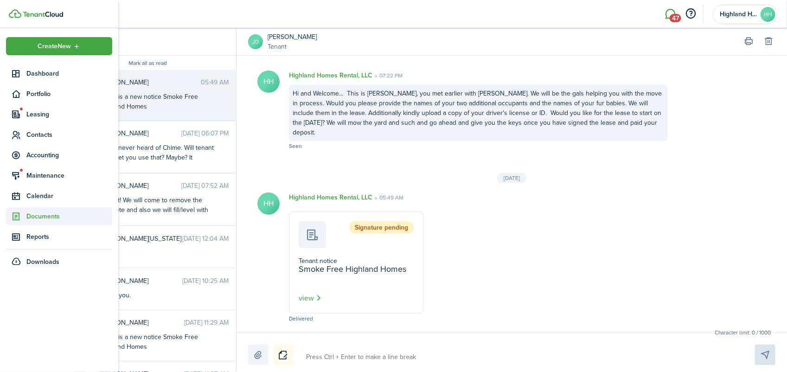
click at [47, 216] on span "Documents" at bounding box center [69, 217] width 86 height 10
click at [46, 239] on span "Landlord forms" at bounding box center [69, 238] width 86 height 10
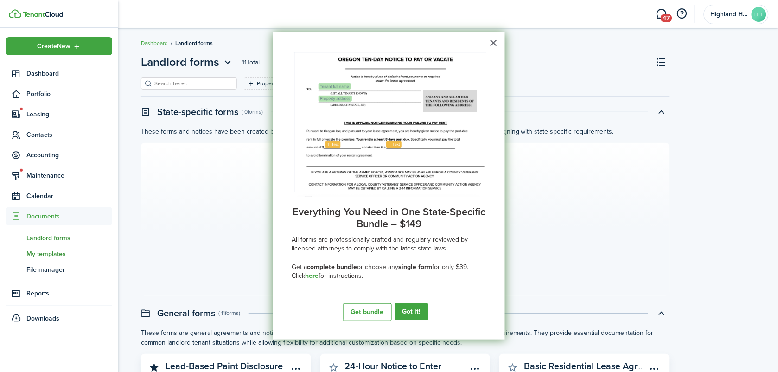
click at [47, 255] on span "My templates" at bounding box center [69, 254] width 86 height 10
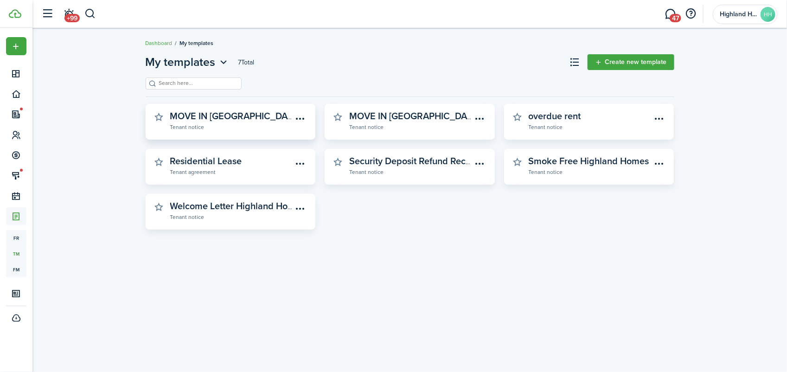
click at [209, 124] on widget-stats-subtitle "Tenant notice" at bounding box center [231, 126] width 123 height 9
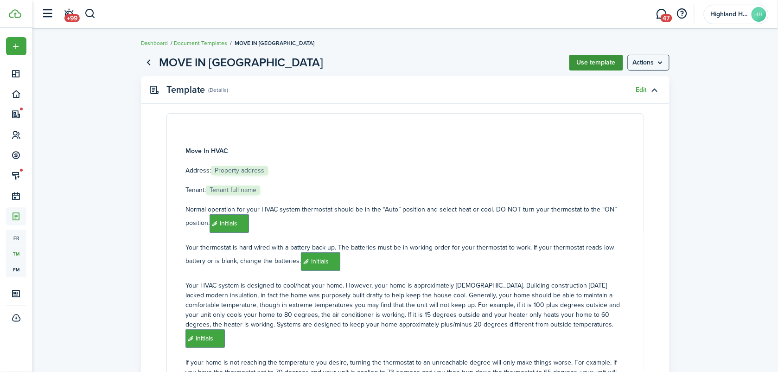
click at [601, 63] on button "Use template" at bounding box center [597, 63] width 54 height 16
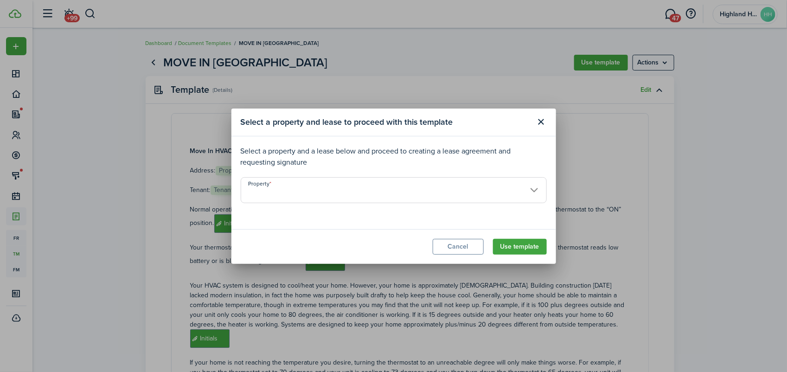
click at [272, 189] on input "Property" at bounding box center [394, 190] width 306 height 26
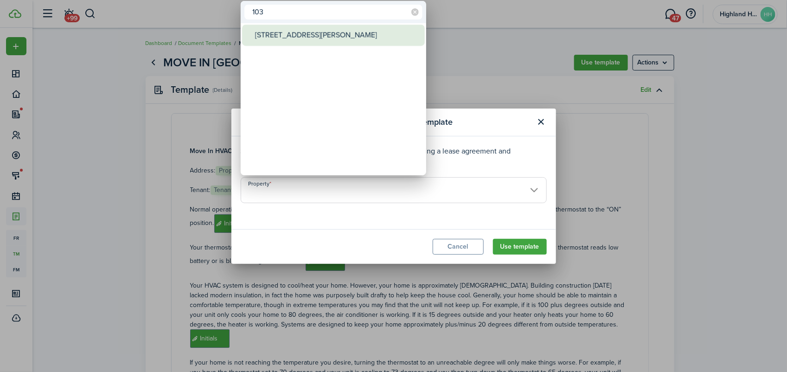
type input "103"
click at [324, 42] on div "[STREET_ADDRESS][PERSON_NAME]" at bounding box center [337, 35] width 164 height 21
type input "[STREET_ADDRESS][PERSON_NAME]"
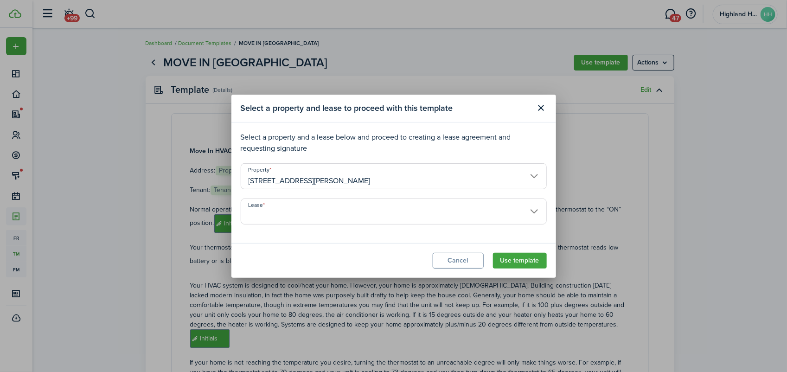
click at [344, 202] on input "Lease" at bounding box center [394, 212] width 306 height 26
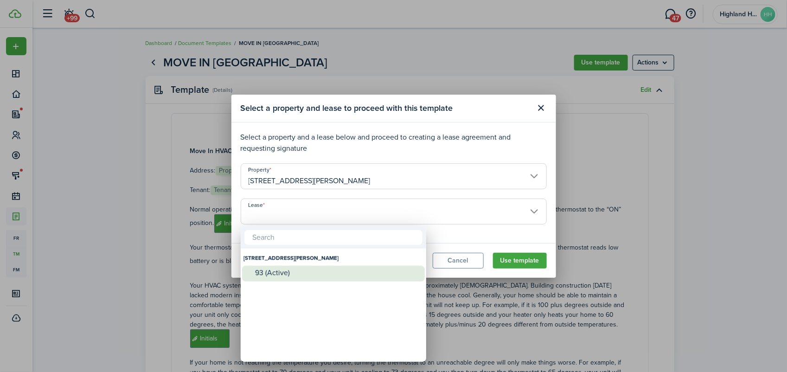
click at [273, 275] on div "93 (Active)" at bounding box center [337, 273] width 164 height 8
type input "[STREET_ADDRESS][PERSON_NAME]. Lease #93 (Active)"
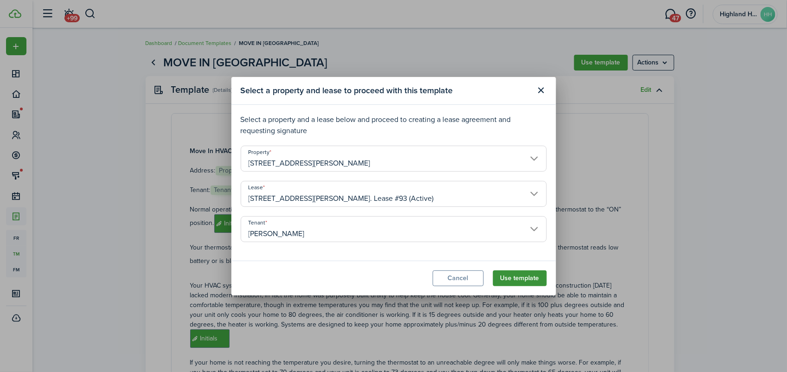
click at [524, 275] on button "Use template" at bounding box center [520, 278] width 54 height 16
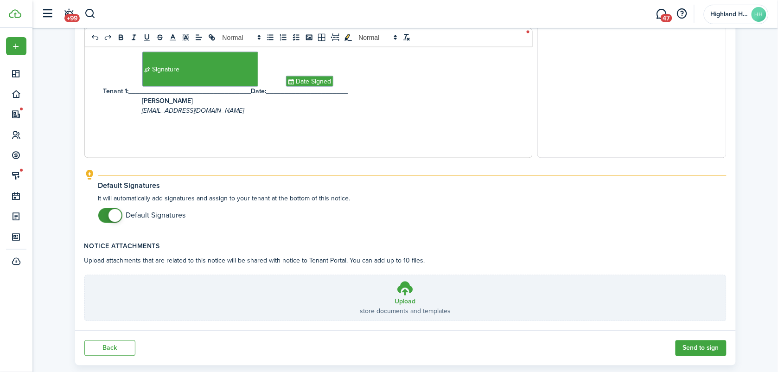
scroll to position [446, 0]
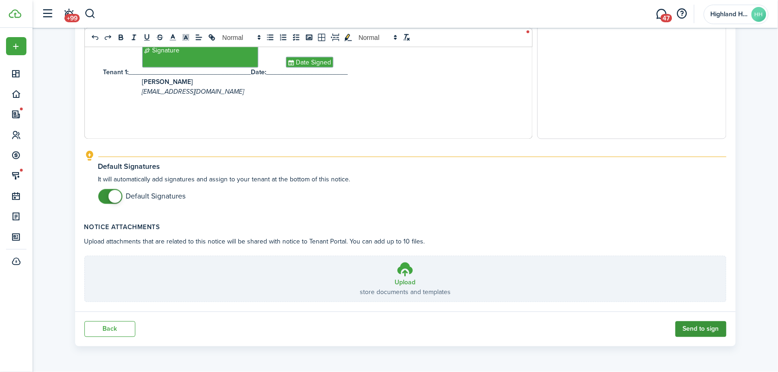
click at [709, 327] on button "Send to sign" at bounding box center [701, 329] width 51 height 16
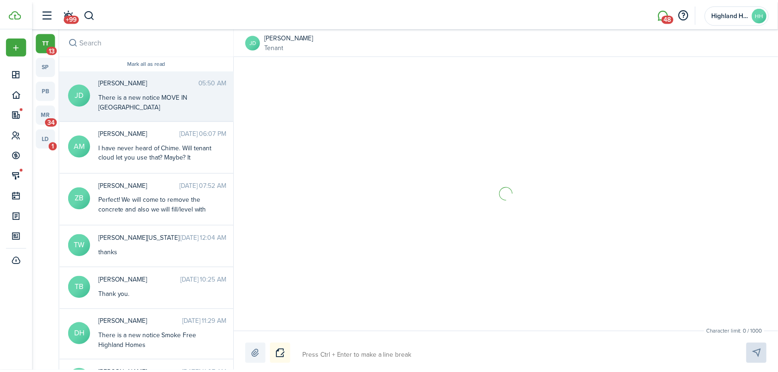
scroll to position [254, 0]
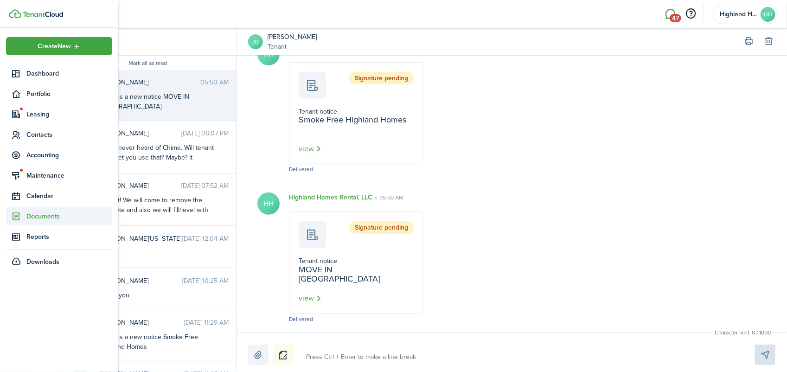
click at [47, 220] on span "Documents" at bounding box center [69, 217] width 86 height 10
click at [49, 253] on span "My templates" at bounding box center [69, 254] width 86 height 10
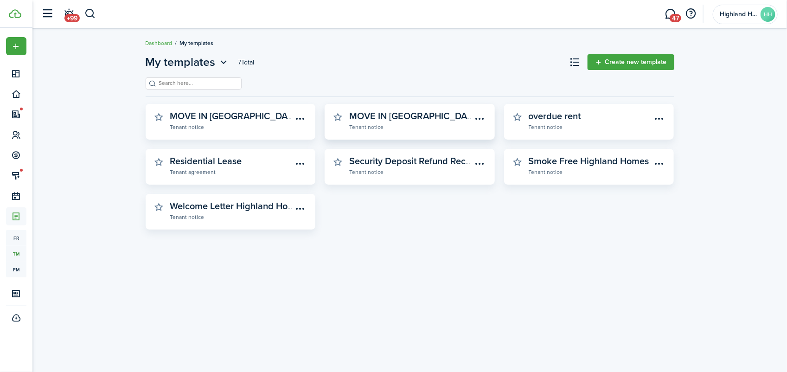
click at [363, 119] on widget-stats-description "MOVE IN [GEOGRAPHIC_DATA]" at bounding box center [414, 116] width 131 height 14
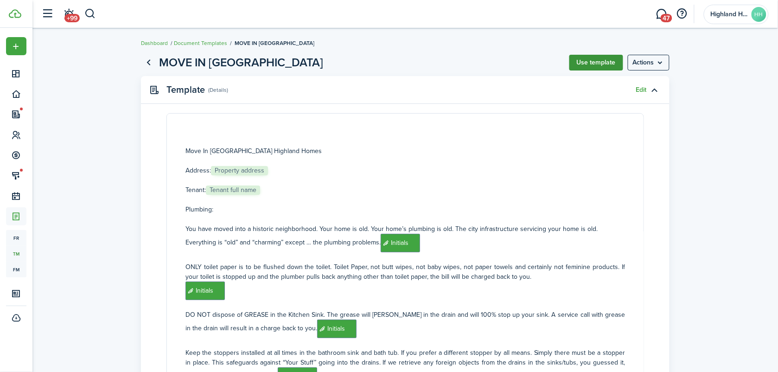
click at [582, 64] on button "Use template" at bounding box center [597, 63] width 54 height 16
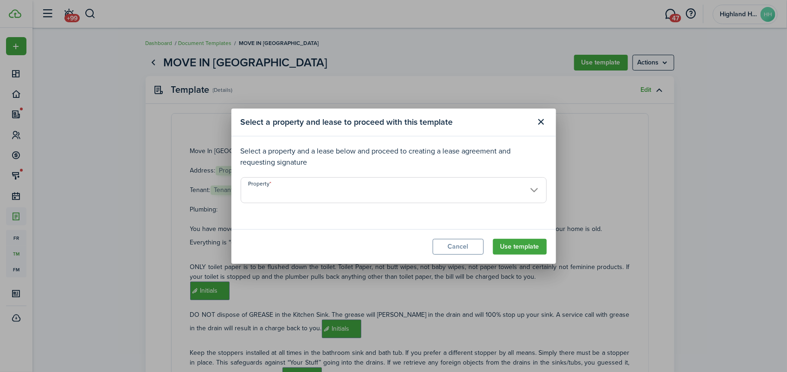
click at [339, 189] on input "Property" at bounding box center [394, 190] width 306 height 26
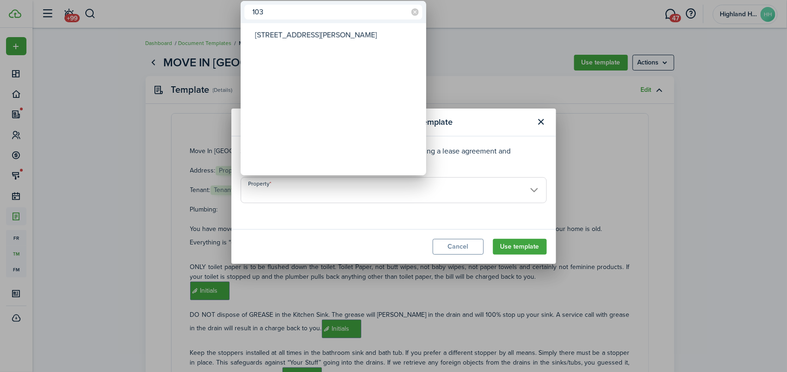
type input "103"
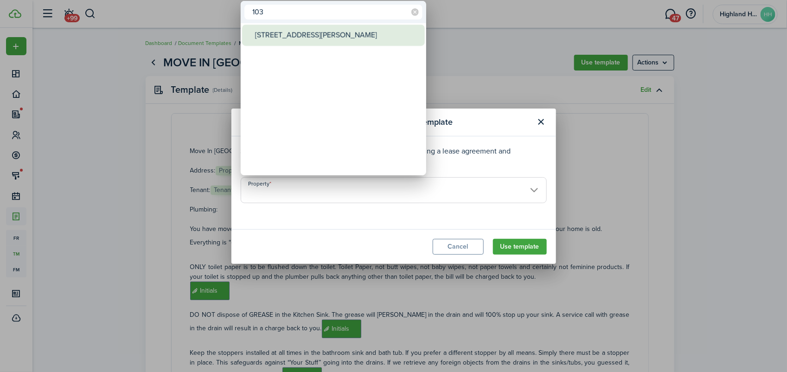
click at [288, 28] on div "[STREET_ADDRESS][PERSON_NAME]" at bounding box center [337, 35] width 164 height 21
type input "[STREET_ADDRESS][PERSON_NAME]"
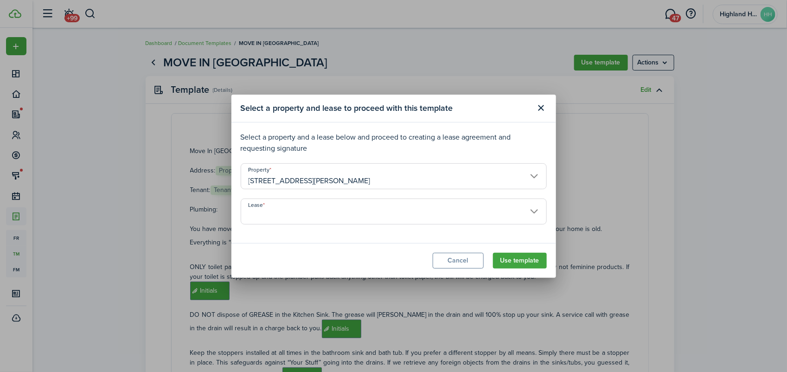
click at [270, 217] on input "Lease" at bounding box center [394, 212] width 306 height 26
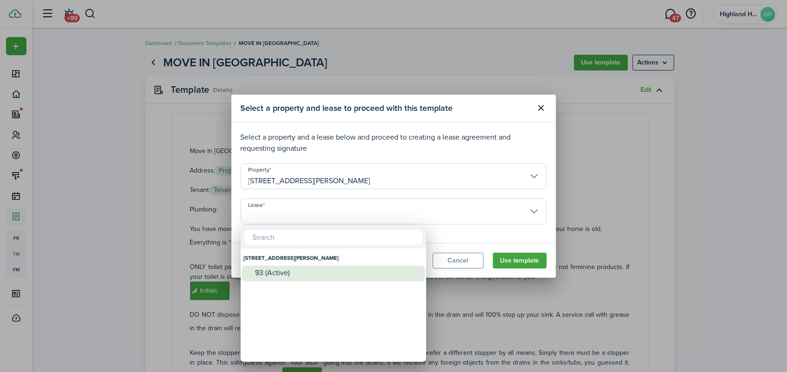
click at [272, 277] on div "93 (Active)" at bounding box center [337, 273] width 164 height 8
type input "[STREET_ADDRESS][PERSON_NAME]. Lease #93 (Active)"
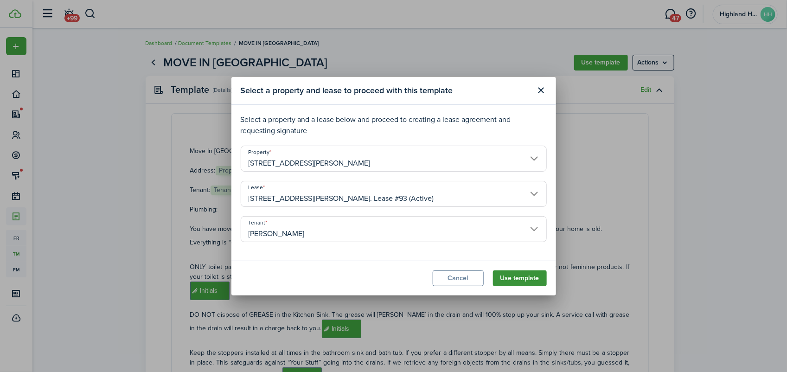
click at [529, 282] on button "Use template" at bounding box center [520, 278] width 54 height 16
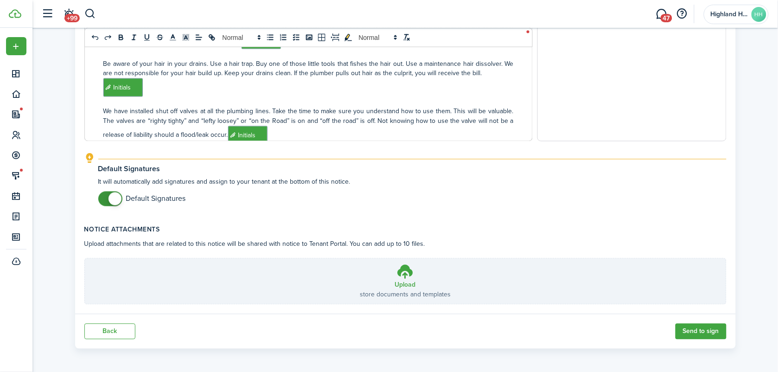
scroll to position [446, 0]
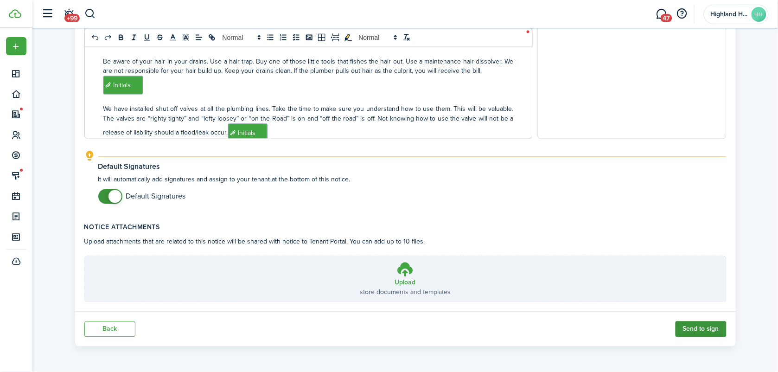
click at [703, 330] on button "Send to sign" at bounding box center [701, 329] width 51 height 16
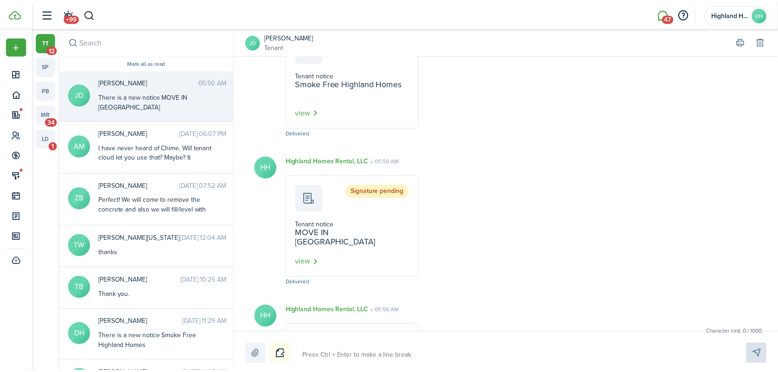
scroll to position [404, 0]
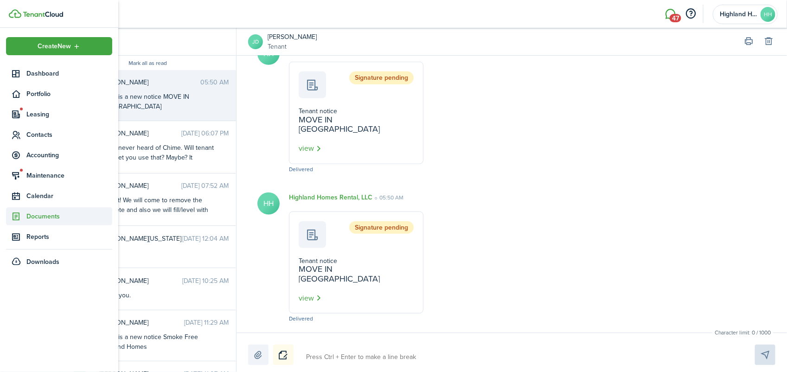
click at [37, 212] on span "Documents" at bounding box center [69, 217] width 86 height 10
click at [41, 233] on span "Landlord forms" at bounding box center [69, 238] width 86 height 10
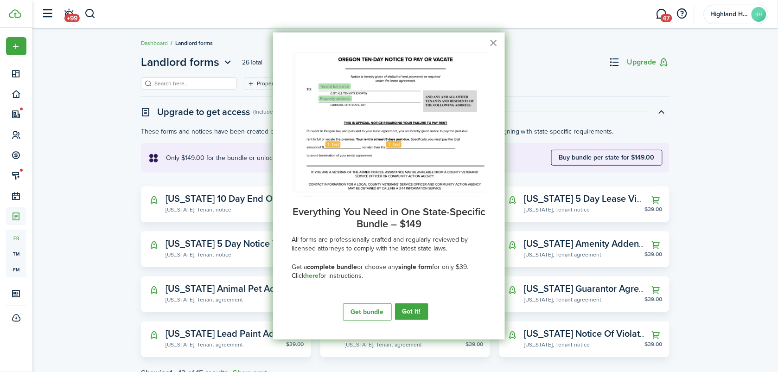
click at [497, 40] on button "×" at bounding box center [493, 42] width 9 height 15
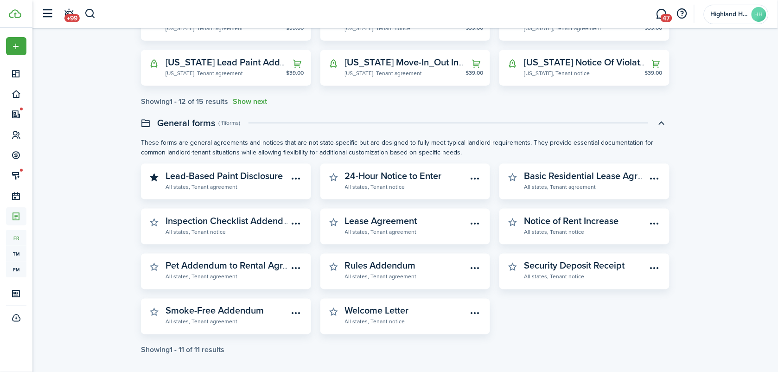
scroll to position [277, 0]
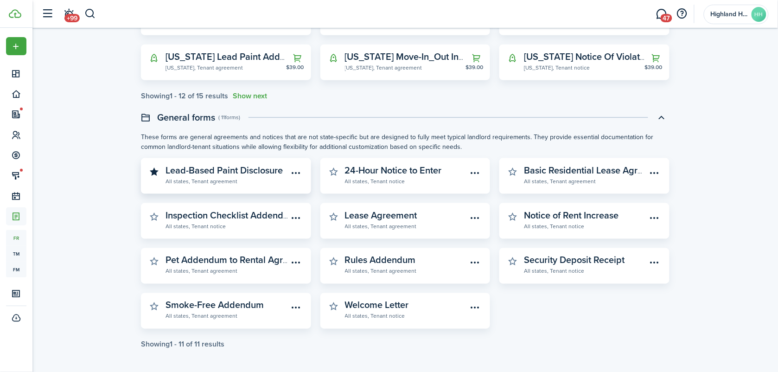
click at [228, 174] on widget-stats-description "Lead-Based Paint Disclosure" at bounding box center [224, 170] width 117 height 14
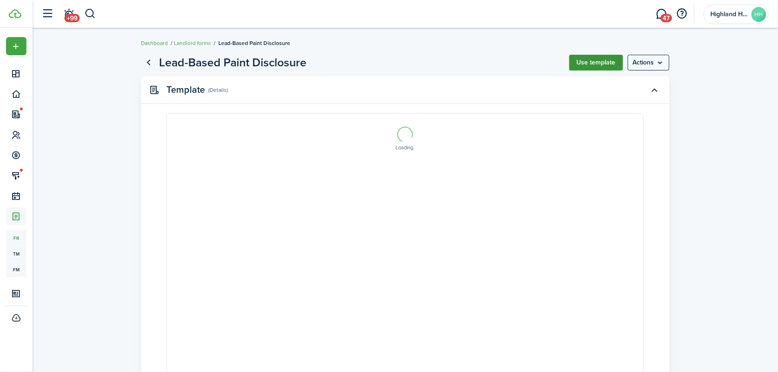
click at [598, 70] on button "Use template" at bounding box center [597, 63] width 54 height 16
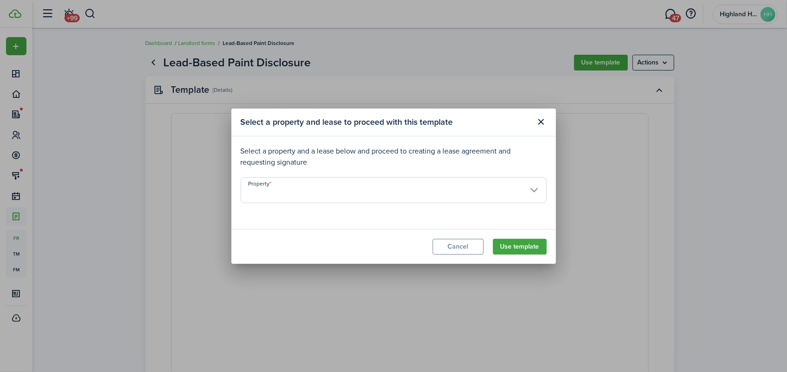
click at [323, 182] on input "Property" at bounding box center [394, 190] width 306 height 26
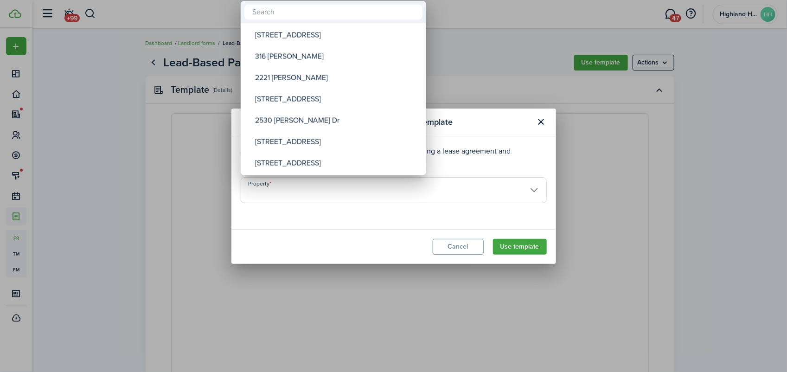
select select "fit"
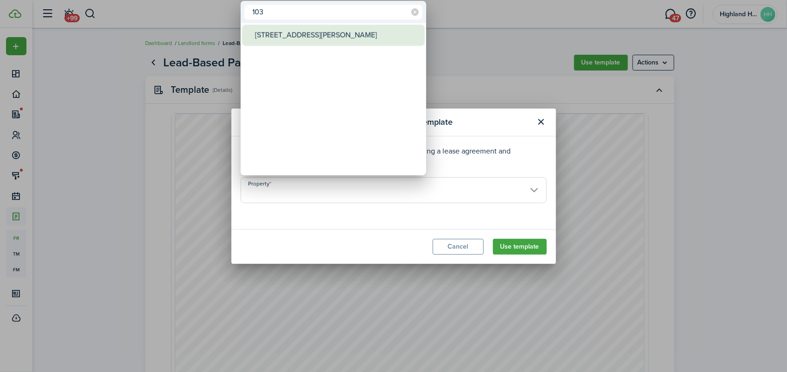
type input "103"
click at [293, 36] on div "[STREET_ADDRESS][PERSON_NAME]" at bounding box center [337, 35] width 164 height 21
type input "[STREET_ADDRESS][PERSON_NAME]"
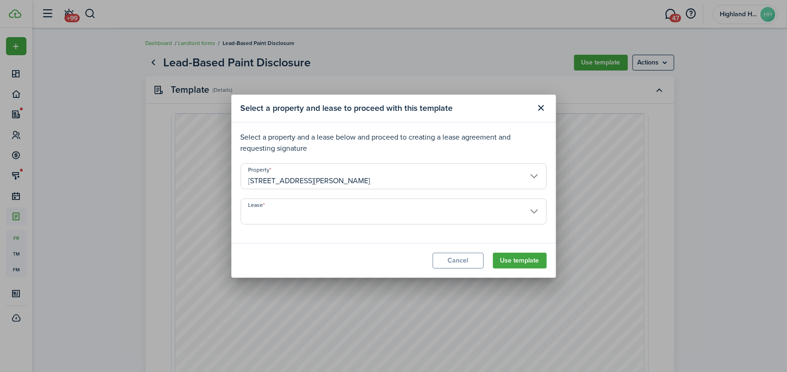
click at [315, 212] on input "Lease" at bounding box center [394, 212] width 306 height 26
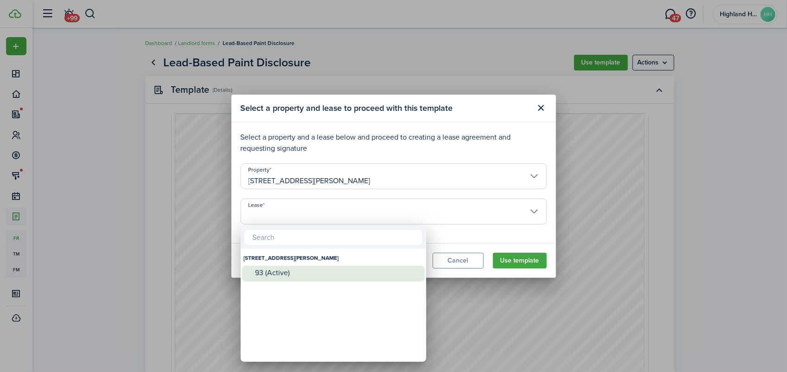
click at [286, 272] on div "93 (Active)" at bounding box center [337, 273] width 164 height 8
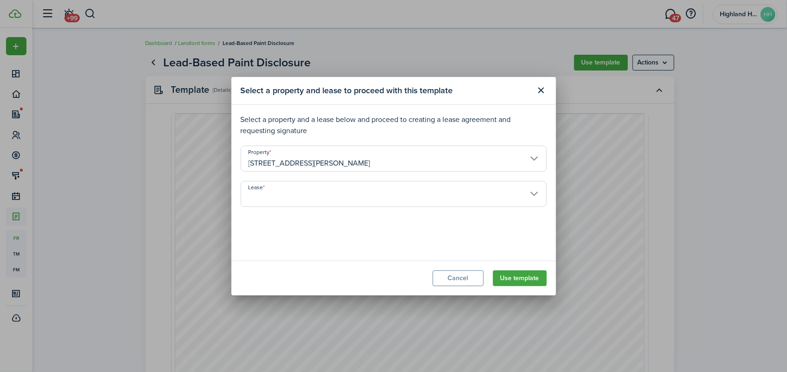
type input "[STREET_ADDRESS][PERSON_NAME]. Lease #93 (Active)"
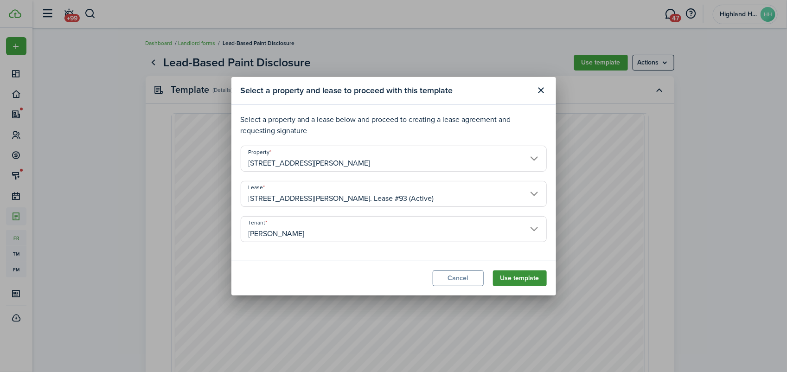
click at [532, 275] on button "Use template" at bounding box center [520, 278] width 54 height 16
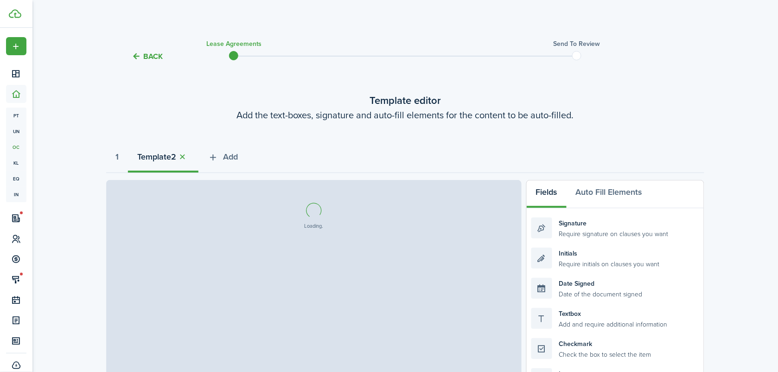
select select "fit"
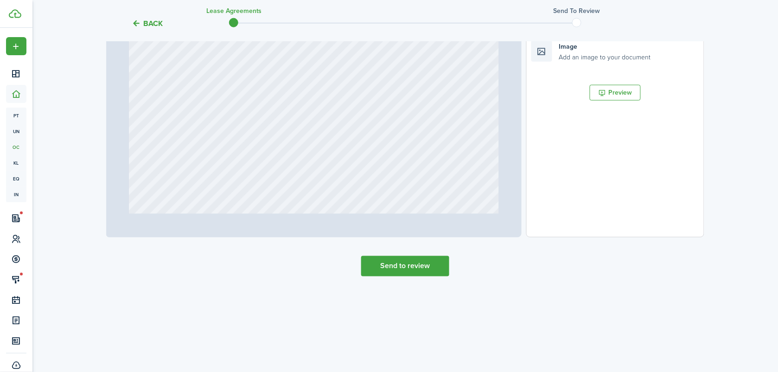
scroll to position [333, 0]
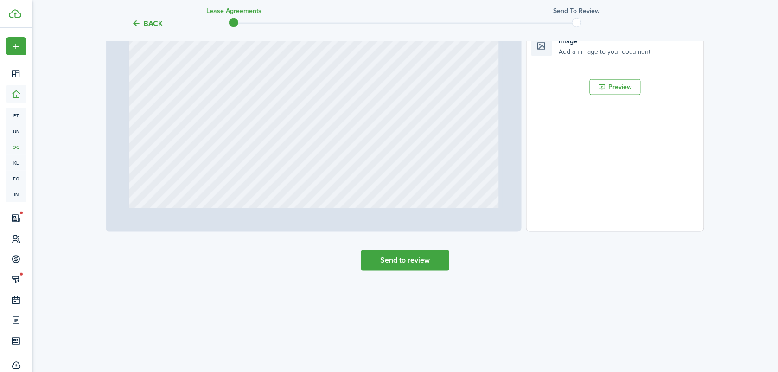
click at [423, 274] on tc-wizard-step "Template editor Add the text-boxes, signature and auto-fill elements for the co…" at bounding box center [405, 15] width 598 height 548
click at [426, 263] on button "Send to review" at bounding box center [405, 260] width 88 height 20
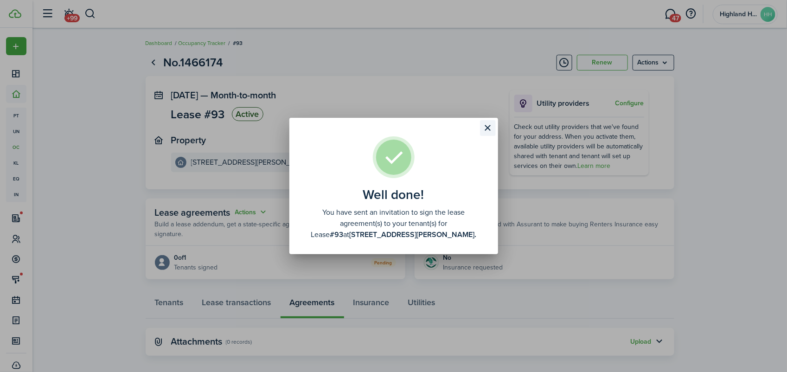
click at [488, 130] on button "Close modal" at bounding box center [488, 128] width 16 height 16
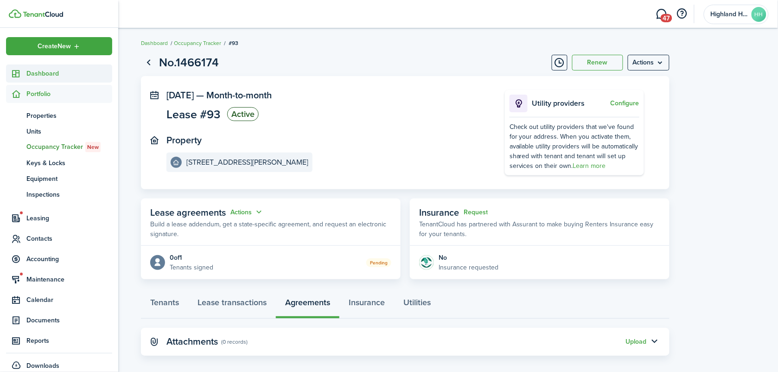
click at [40, 70] on span "Dashboard" at bounding box center [69, 74] width 86 height 10
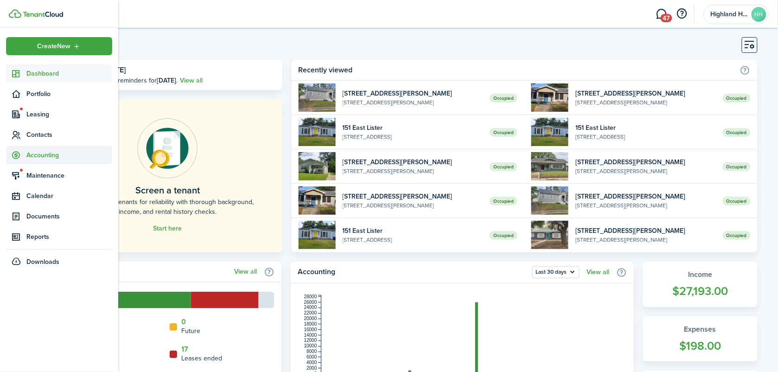
click at [45, 154] on span "Accounting" at bounding box center [69, 155] width 86 height 10
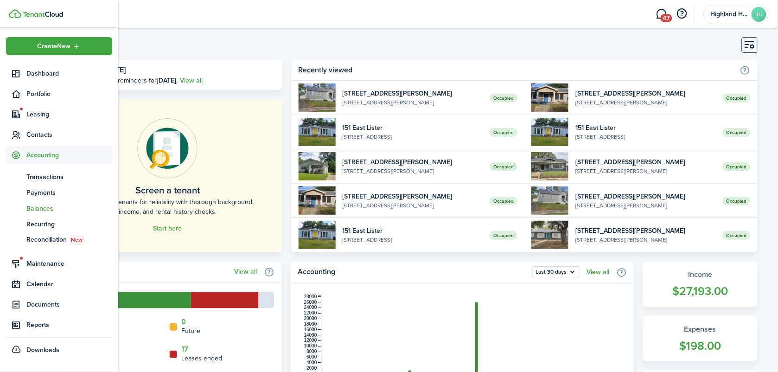
click at [42, 208] on span "Balances" at bounding box center [69, 209] width 86 height 10
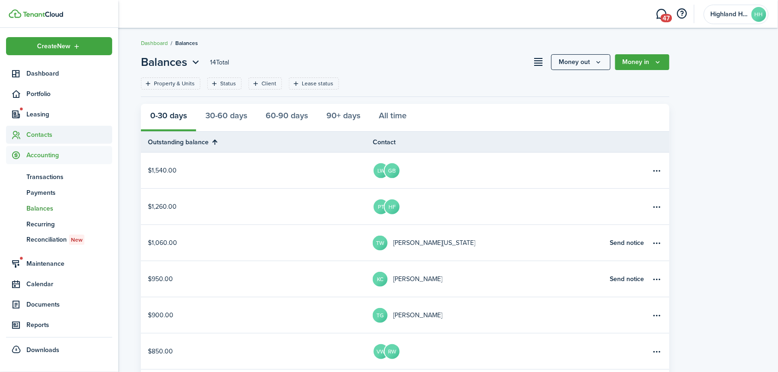
click at [42, 130] on span "Contacts" at bounding box center [69, 135] width 86 height 10
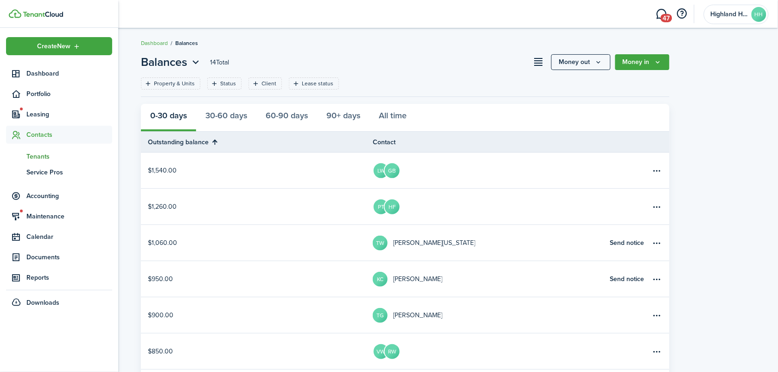
click at [39, 155] on span "Tenants" at bounding box center [69, 157] width 86 height 10
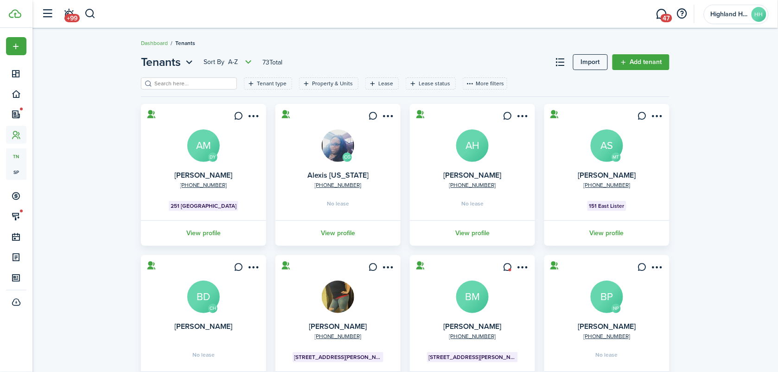
click at [165, 87] on input "search" at bounding box center [193, 83] width 82 height 9
type input "[PERSON_NAME]"
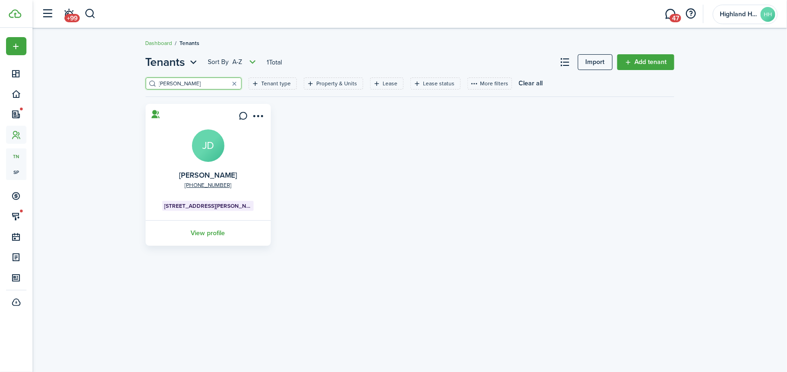
click at [200, 140] on avatar-text "JD" at bounding box center [208, 145] width 32 height 32
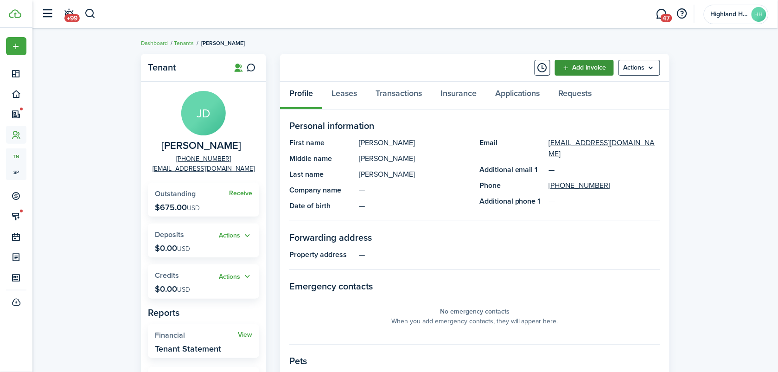
click at [590, 60] on link "Add invoice" at bounding box center [584, 68] width 59 height 16
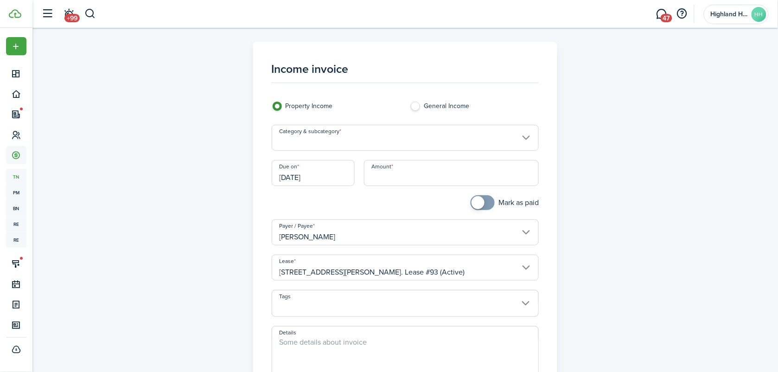
click at [382, 142] on input "Category & subcategory" at bounding box center [406, 138] width 268 height 26
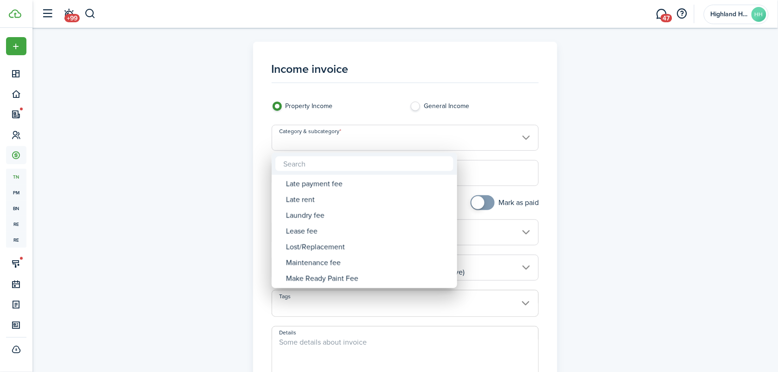
click at [339, 169] on input "text" at bounding box center [365, 163] width 178 height 15
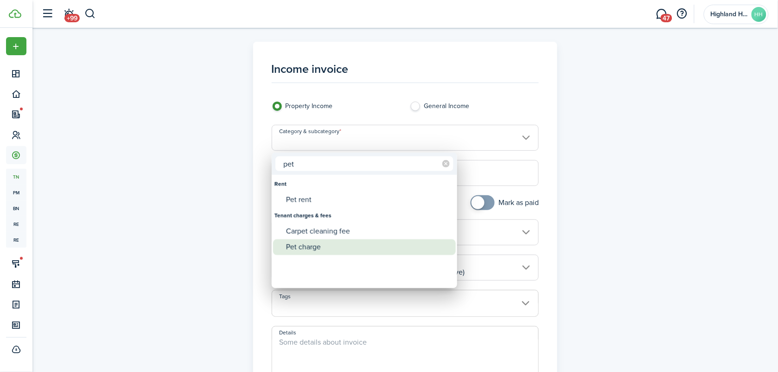
type input "pet"
click at [315, 247] on div "Pet charge" at bounding box center [368, 247] width 164 height 16
type input "Tenant charges & fees / Pet charge"
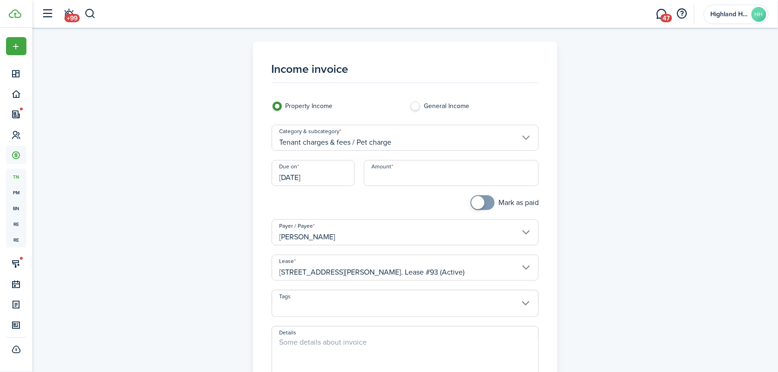
click at [434, 172] on input "Amount" at bounding box center [451, 173] width 175 height 26
type input "$500.00"
click at [370, 202] on div at bounding box center [336, 207] width 138 height 24
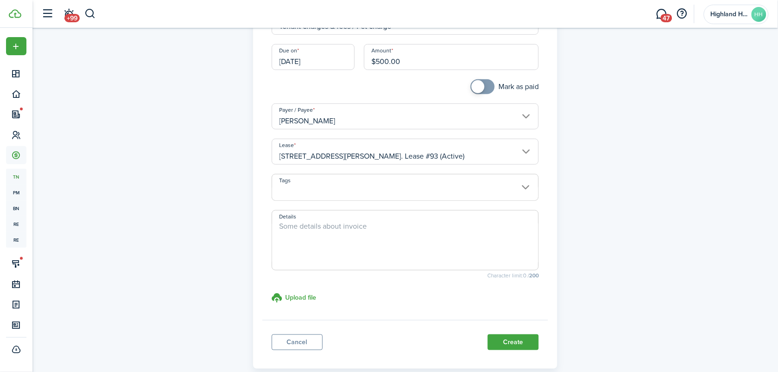
click at [332, 219] on span at bounding box center [406, 240] width 268 height 60
click at [341, 236] on textarea "Details" at bounding box center [405, 243] width 267 height 45
type textarea "D"
type textarea "e"
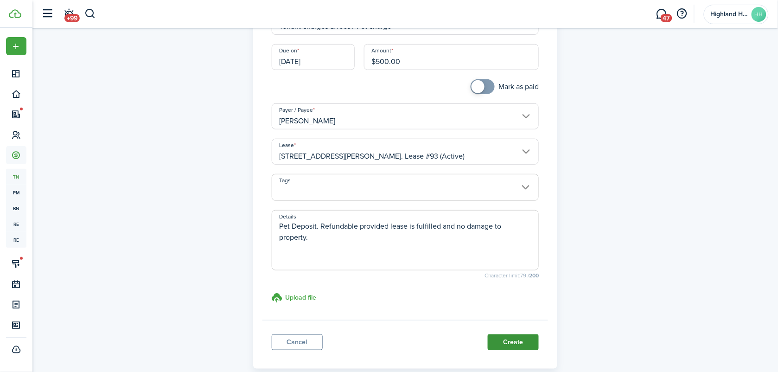
type textarea "Pet Deposit. Refundable provided lease is fulfilled and no damage to property."
click at [525, 336] on button "Create" at bounding box center [513, 342] width 51 height 16
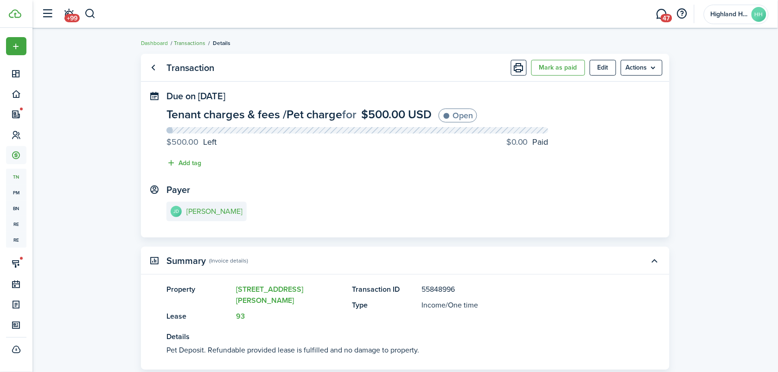
click at [194, 46] on link "Transactions" at bounding box center [190, 43] width 32 height 8
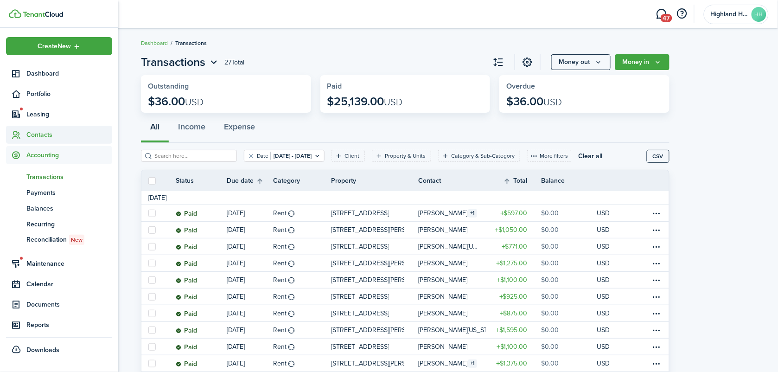
click at [43, 130] on span "Contacts" at bounding box center [69, 135] width 86 height 10
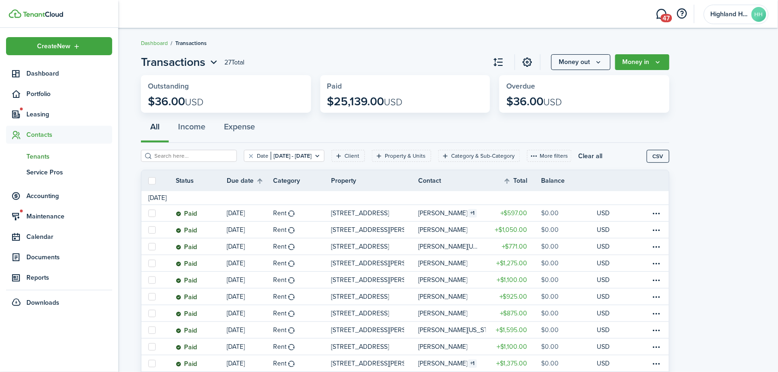
click at [43, 155] on span "Tenants" at bounding box center [69, 157] width 86 height 10
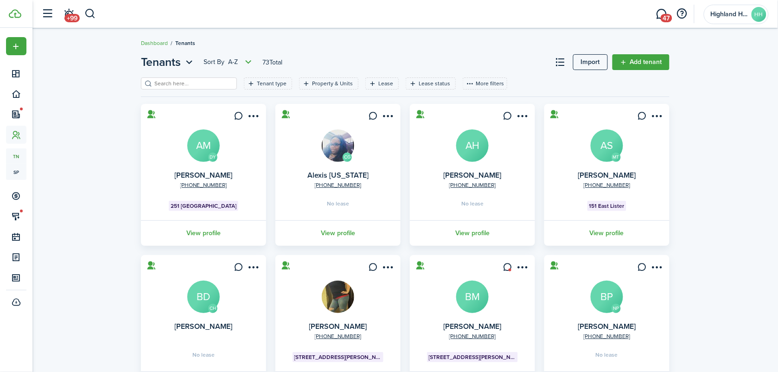
click at [180, 79] on input "search" at bounding box center [193, 83] width 82 height 9
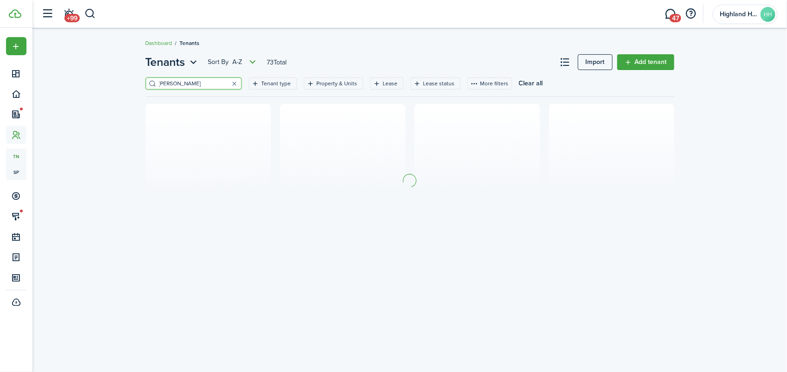
type input "[PERSON_NAME]"
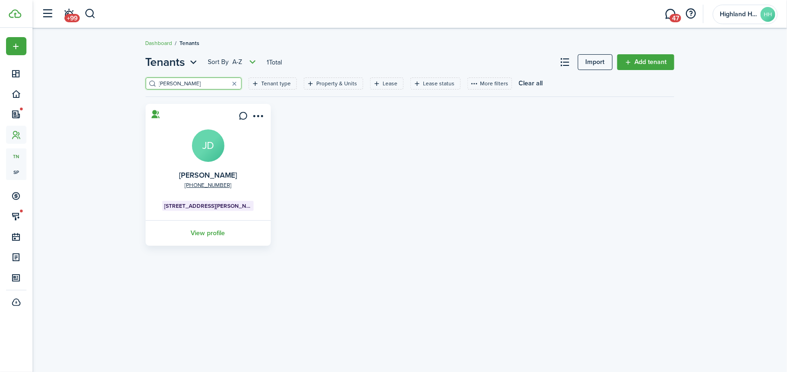
click at [171, 148] on card "[PHONE_NUMBER] [PERSON_NAME] JD [STREET_ADDRESS][PERSON_NAME] View profile" at bounding box center [208, 175] width 125 height 142
click at [205, 149] on avatar-text "JD" at bounding box center [208, 145] width 32 height 32
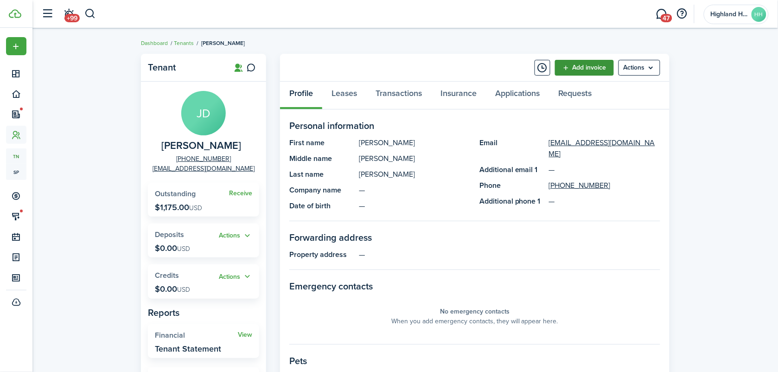
click at [597, 66] on link "Add invoice" at bounding box center [584, 68] width 59 height 16
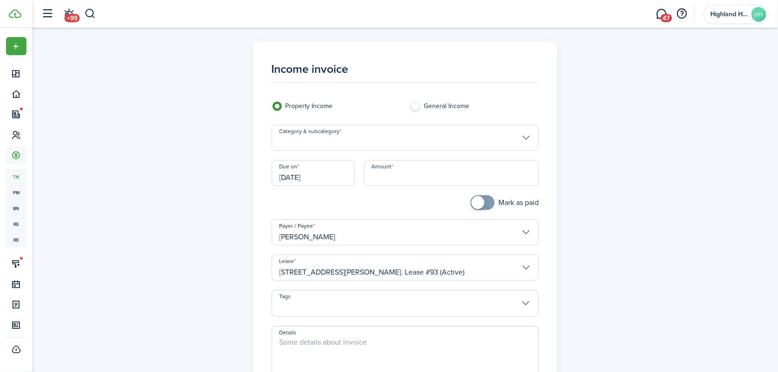
click at [309, 131] on input "Category & subcategory" at bounding box center [406, 138] width 268 height 26
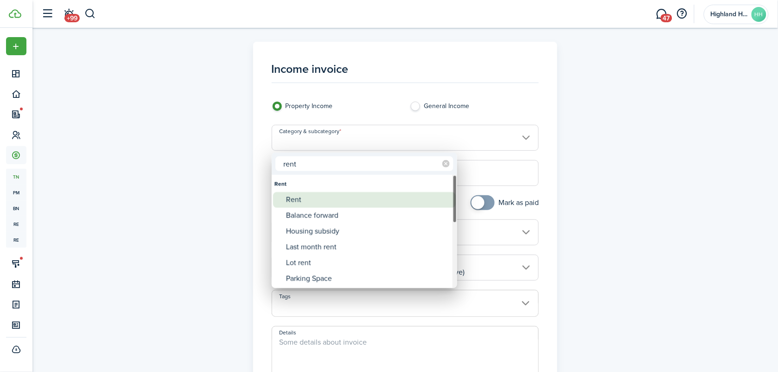
type input "rent"
click at [292, 202] on div "Rent" at bounding box center [368, 200] width 164 height 16
type input "Rent"
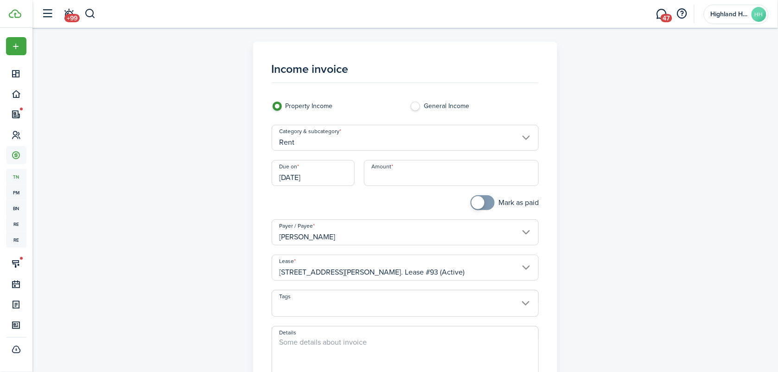
click at [300, 176] on input "[DATE]" at bounding box center [313, 173] width 83 height 26
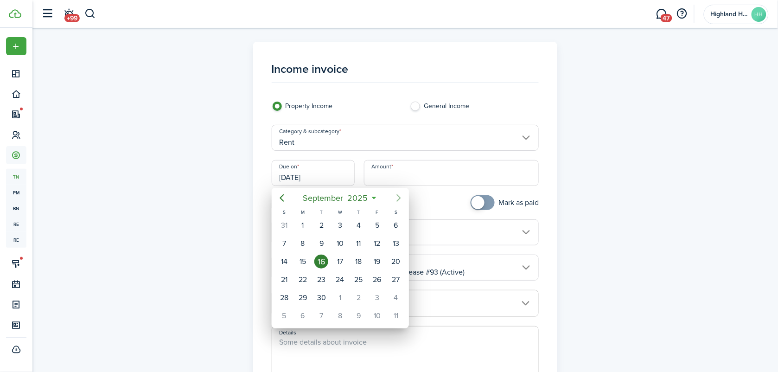
click at [400, 194] on icon "Next page" at bounding box center [398, 198] width 11 height 11
click at [341, 264] on div "15" at bounding box center [341, 262] width 14 height 14
type input "[DATE]"
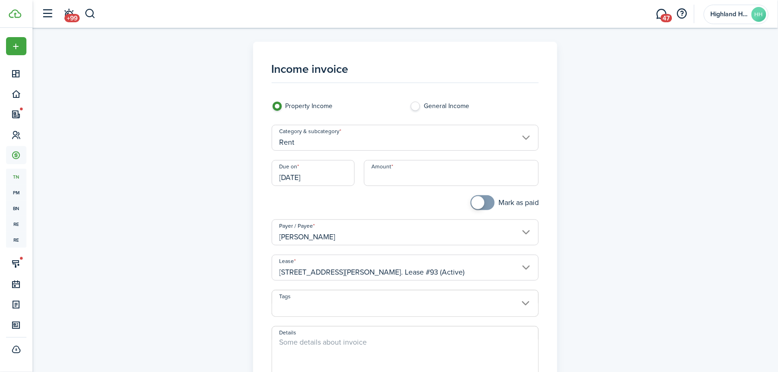
click at [397, 173] on input "Amount" at bounding box center [451, 173] width 175 height 26
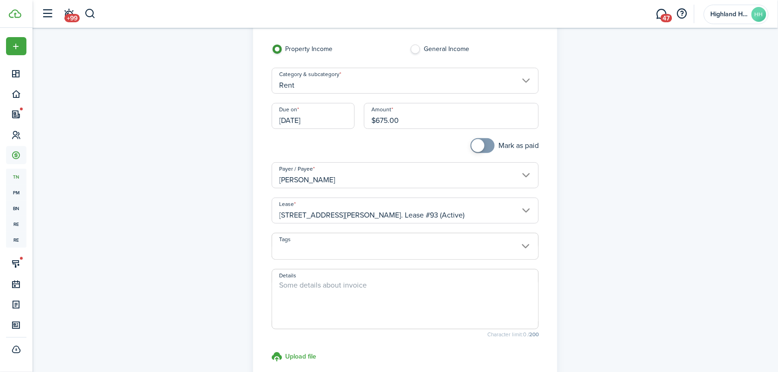
scroll to position [58, 0]
type input "$675.00"
click at [355, 286] on textarea "Details" at bounding box center [405, 301] width 267 height 45
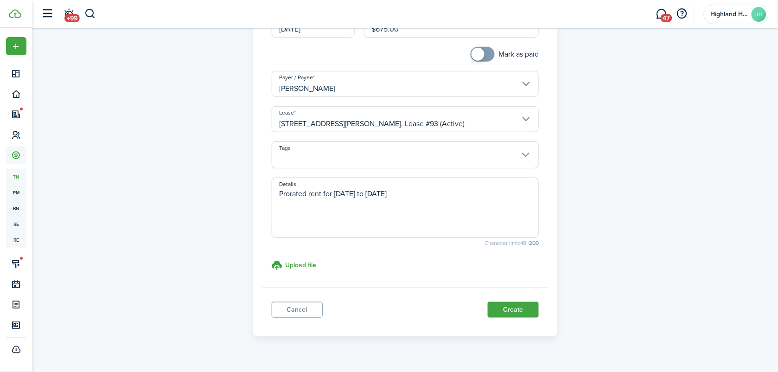
scroll to position [166, 0]
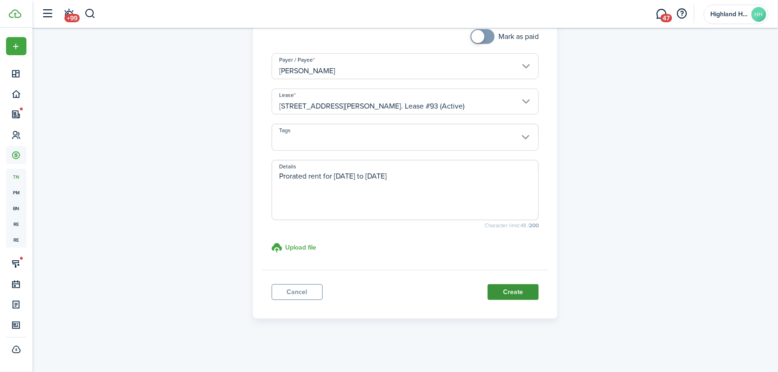
type textarea "Prorated rent for [DATE] to [DATE]"
click at [521, 294] on button "Create" at bounding box center [513, 292] width 51 height 16
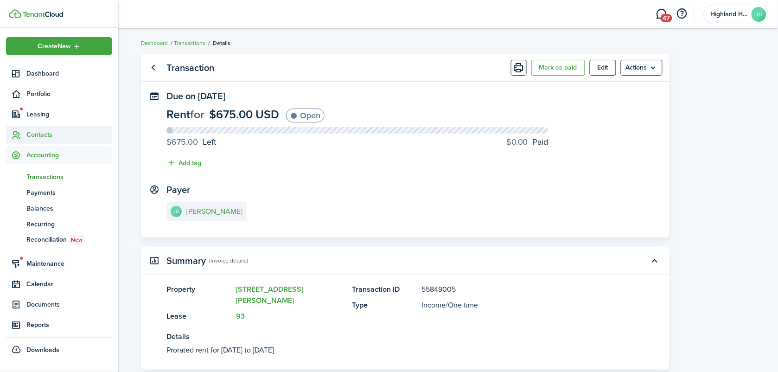
click at [35, 135] on span "Contacts" at bounding box center [69, 135] width 86 height 10
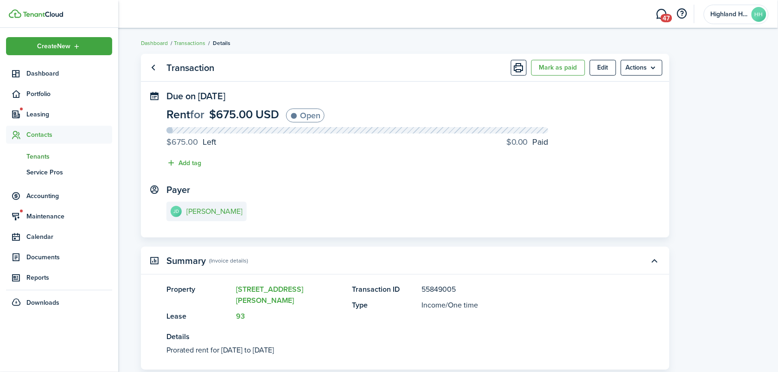
click at [42, 152] on span "Tenants" at bounding box center [69, 157] width 86 height 10
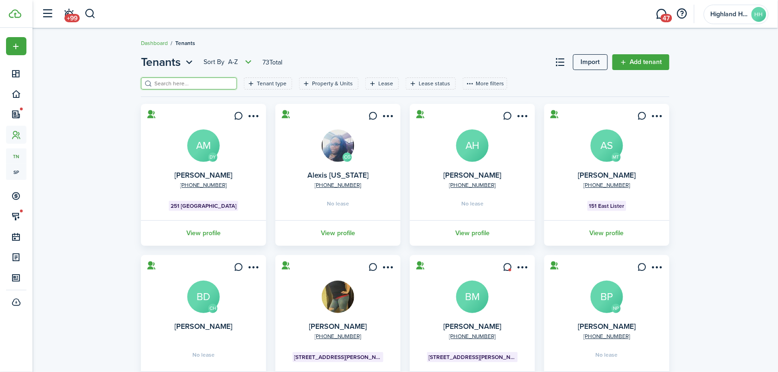
click at [173, 85] on input "search" at bounding box center [193, 83] width 82 height 9
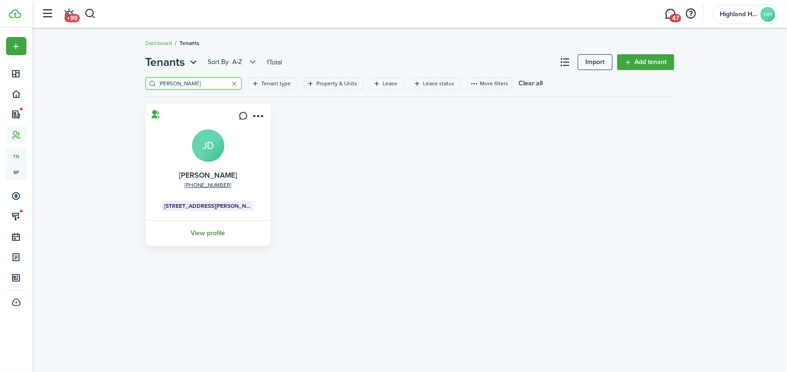
type input "[PERSON_NAME]"
click at [210, 235] on link "View profile" at bounding box center [208, 233] width 128 height 26
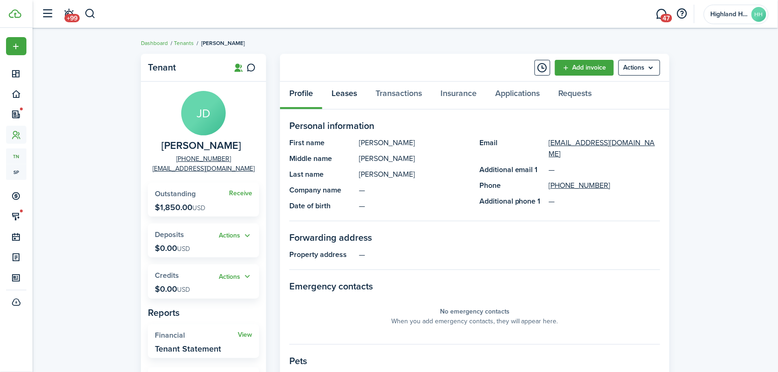
click at [348, 90] on link "Leases" at bounding box center [344, 96] width 44 height 28
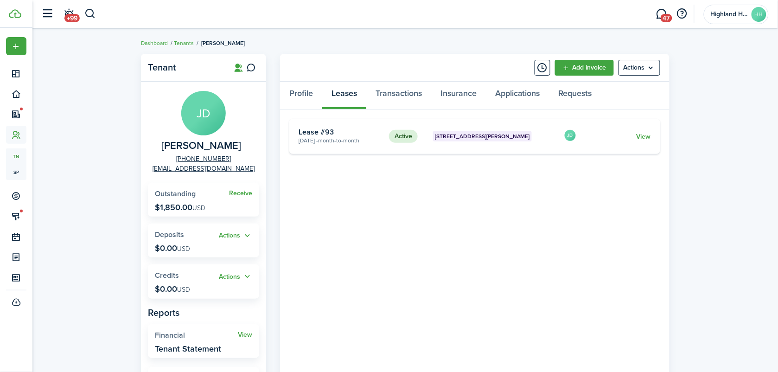
click at [644, 128] on card "Active [STREET_ADDRESS][PERSON_NAME] [DATE] - Month-to-month Lease #93 JD View" at bounding box center [474, 136] width 371 height 35
click at [642, 137] on link "View" at bounding box center [644, 137] width 14 height 10
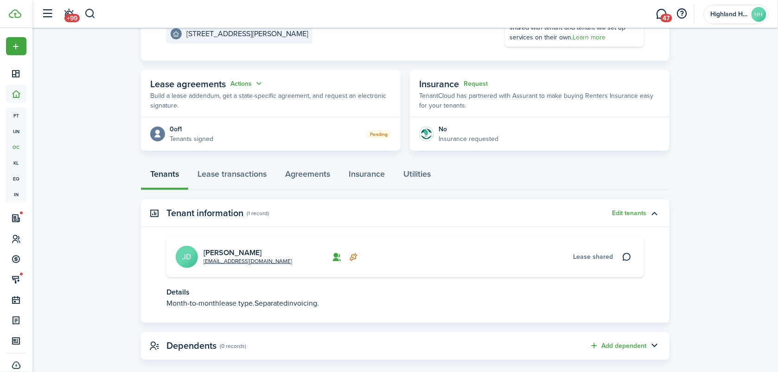
scroll to position [141, 0]
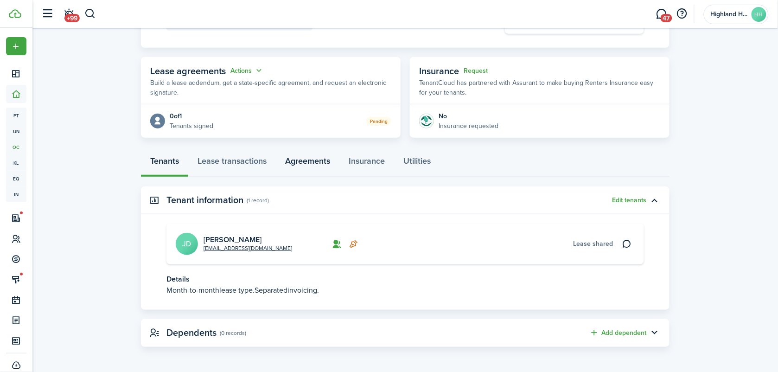
click at [301, 158] on link "Agreements" at bounding box center [308, 163] width 64 height 28
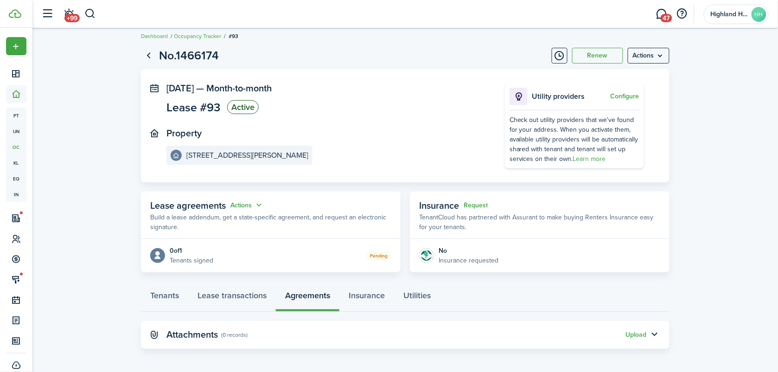
scroll to position [8, 0]
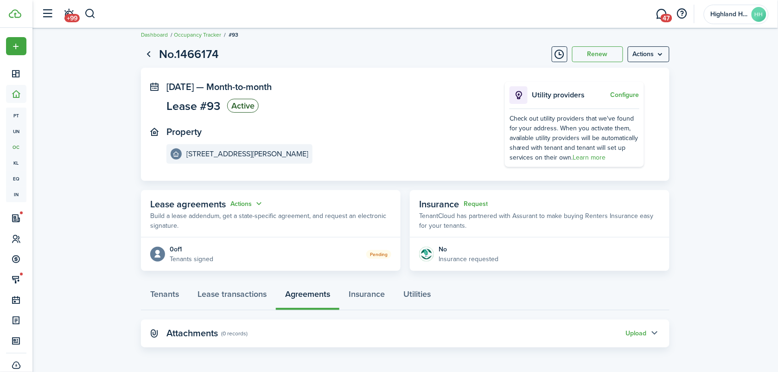
click at [656, 333] on button "button" at bounding box center [655, 334] width 16 height 16
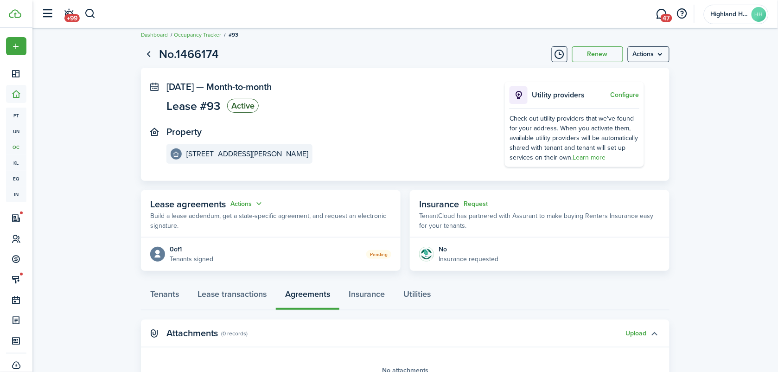
click at [656, 333] on button "button" at bounding box center [655, 334] width 16 height 16
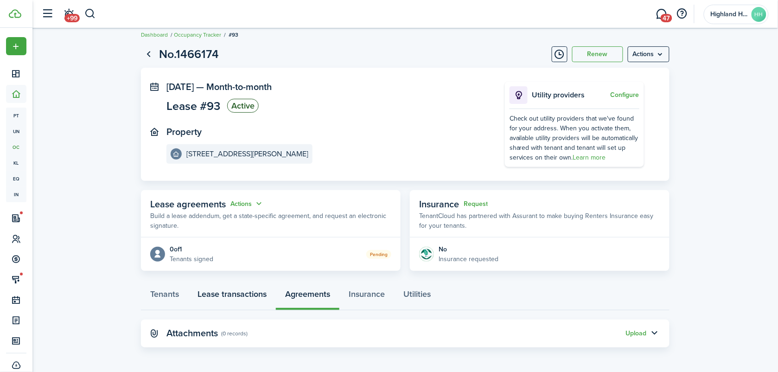
click at [229, 300] on link "Lease transactions" at bounding box center [232, 297] width 88 height 28
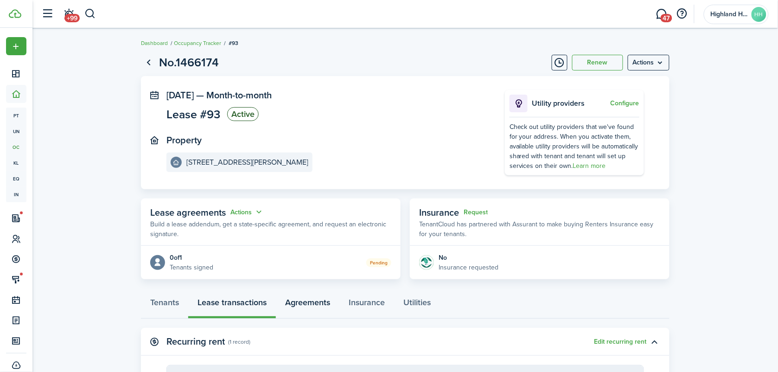
click at [302, 308] on link "Agreements" at bounding box center [308, 305] width 64 height 28
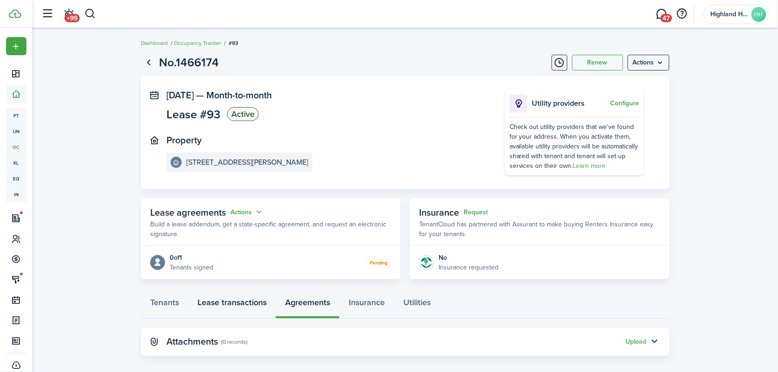
click at [231, 302] on link "Lease transactions" at bounding box center [232, 305] width 88 height 28
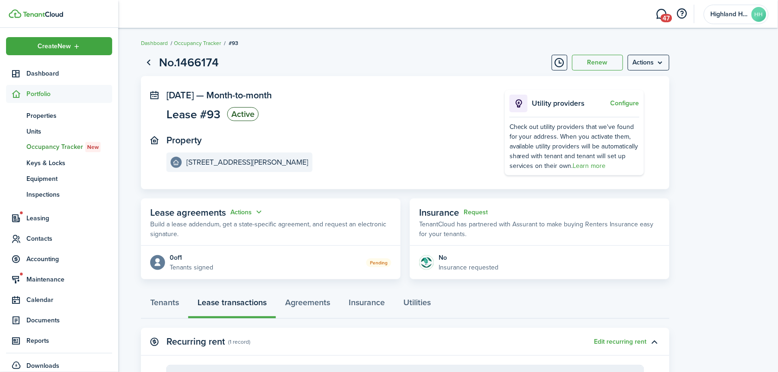
click at [41, 228] on ul "Create New Dashboard Portfolio pt Properties un Units oc Occupancy Tracker New …" at bounding box center [59, 206] width 106 height 338
click at [41, 239] on span "Contacts" at bounding box center [69, 239] width 86 height 10
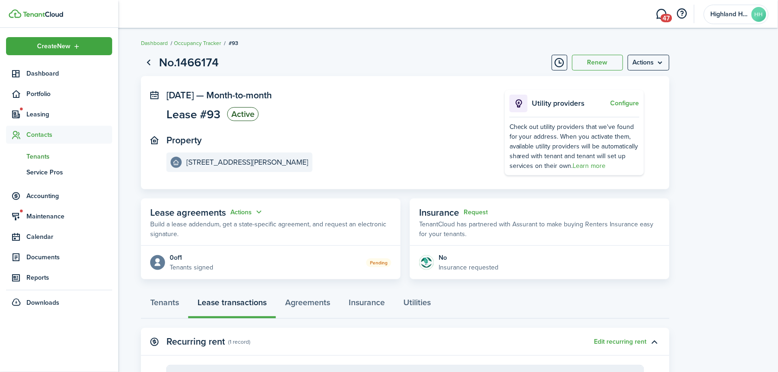
click at [33, 153] on span "Tenants" at bounding box center [69, 157] width 86 height 10
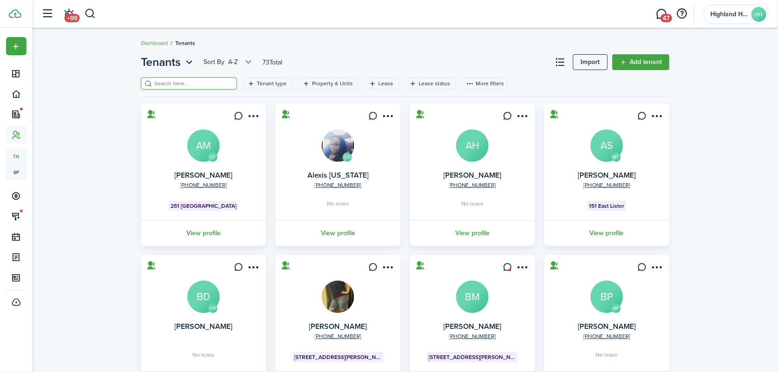
click at [180, 83] on input "search" at bounding box center [193, 83] width 82 height 9
type input "[PERSON_NAME]"
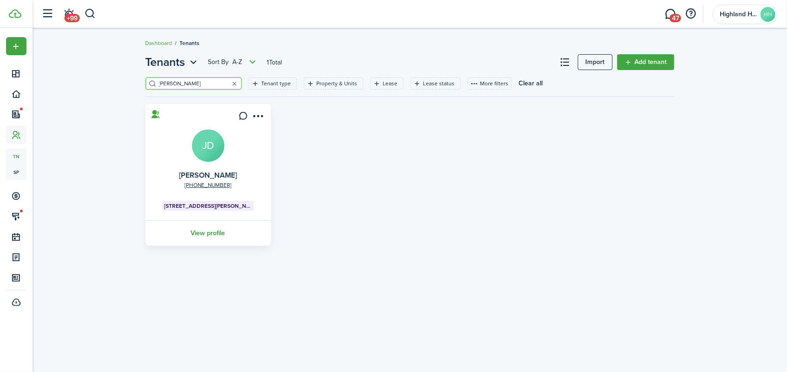
click at [199, 236] on link "View profile" at bounding box center [208, 233] width 128 height 26
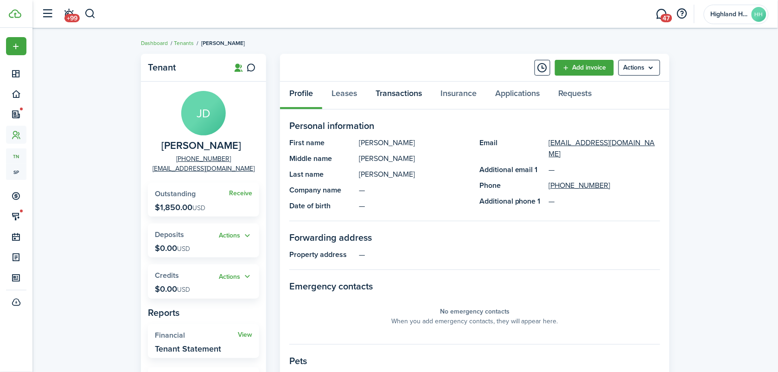
click at [407, 91] on link "Transactions" at bounding box center [398, 96] width 65 height 28
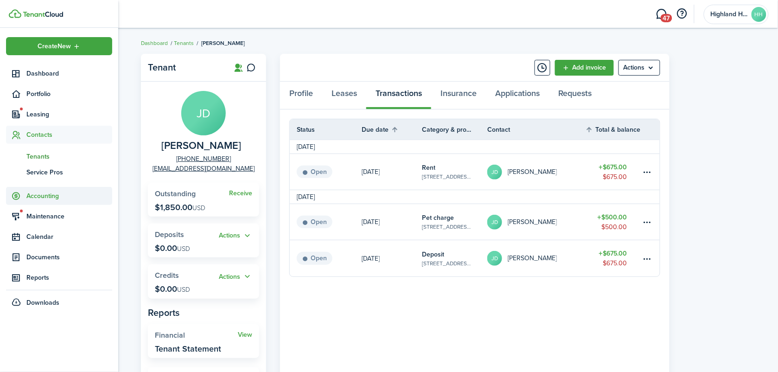
click at [38, 197] on span "Accounting" at bounding box center [69, 196] width 86 height 10
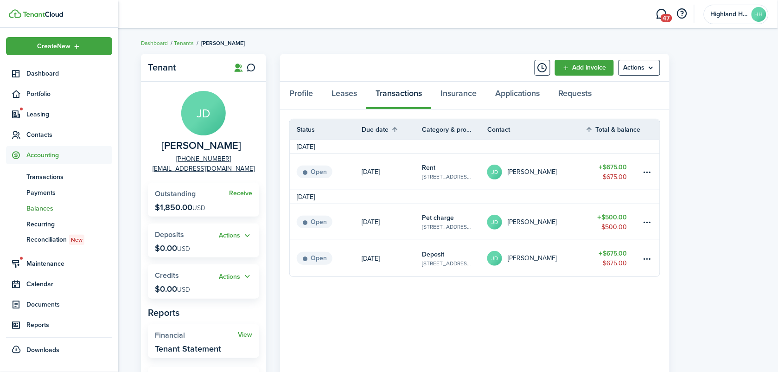
click at [42, 208] on span "Balances" at bounding box center [69, 209] width 86 height 10
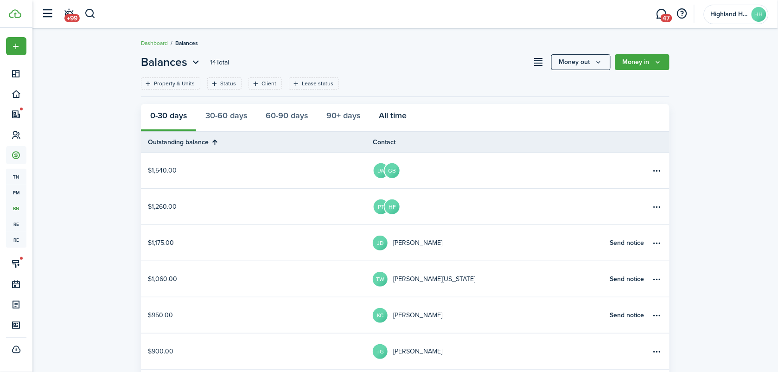
click at [400, 108] on button "All time" at bounding box center [393, 118] width 46 height 28
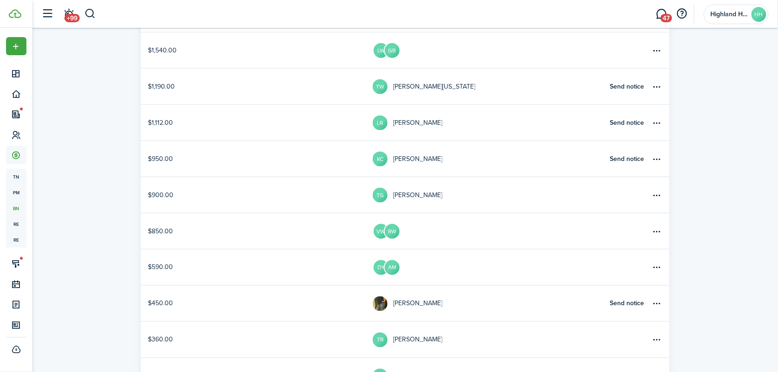
scroll to position [290, 0]
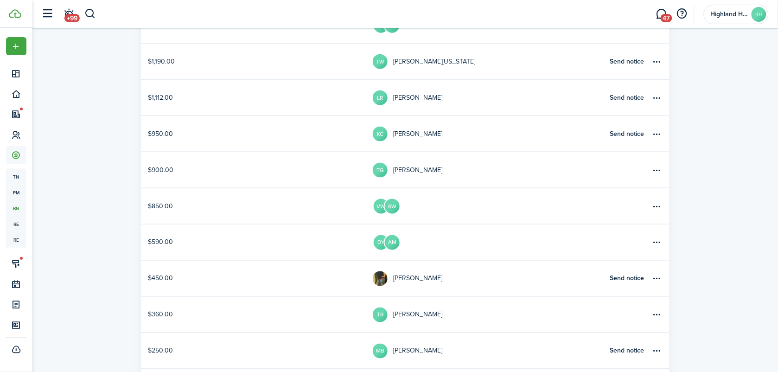
click at [270, 285] on link "$450.00" at bounding box center [257, 279] width 232 height 36
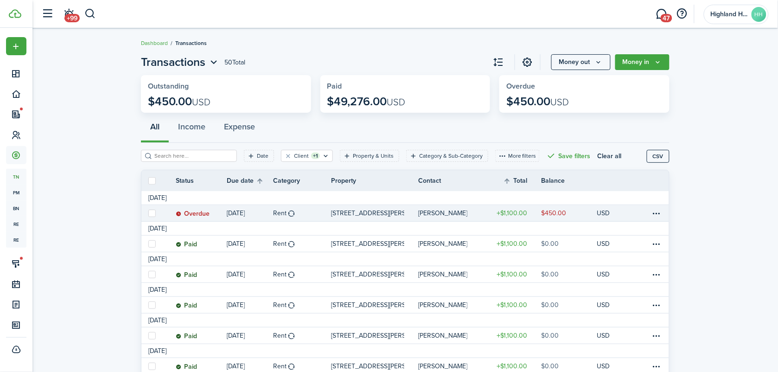
click at [622, 212] on link "USD" at bounding box center [610, 213] width 26 height 16
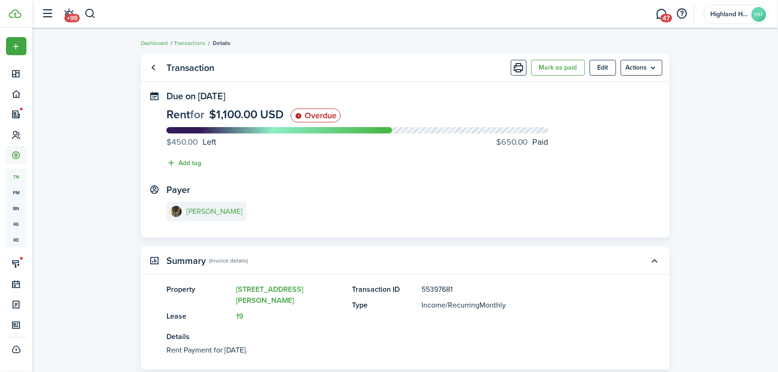
click at [551, 54] on panel-main-header "Transaction [PERSON_NAME] as paid Edit Actions" at bounding box center [405, 68] width 529 height 28
click at [555, 71] on button "Mark as paid" at bounding box center [559, 68] width 54 height 16
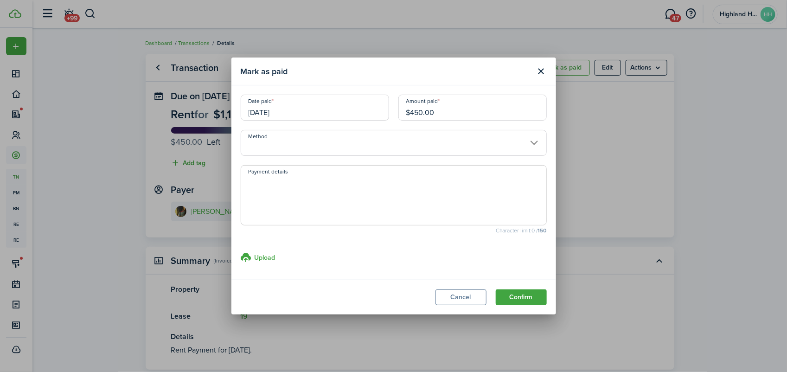
click at [263, 102] on input "[DATE]" at bounding box center [315, 108] width 148 height 26
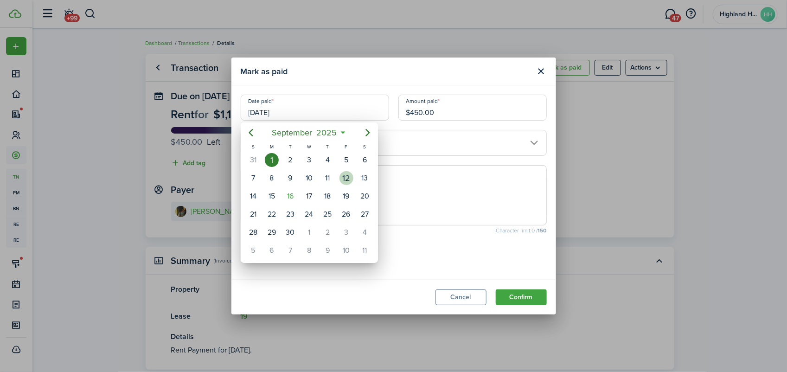
click at [345, 179] on div "12" at bounding box center [347, 178] width 14 height 14
type input "[DATE]"
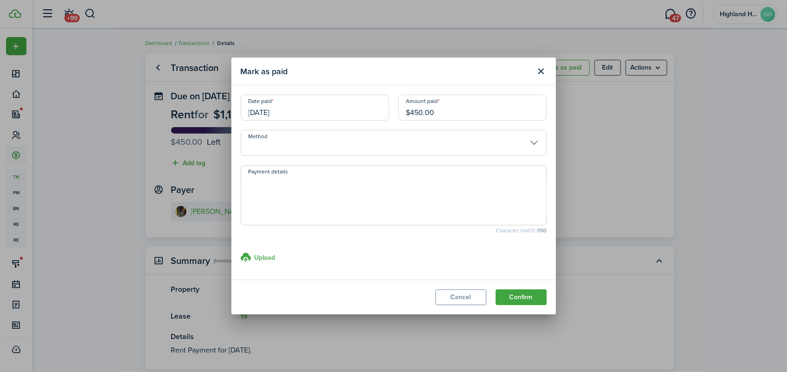
click at [305, 142] on input "Method" at bounding box center [394, 143] width 306 height 26
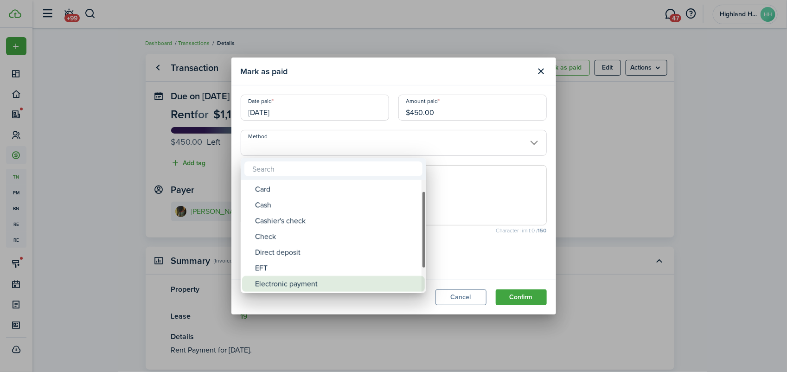
click at [306, 286] on div "Electronic payment" at bounding box center [337, 284] width 164 height 16
type input "Electronic payment"
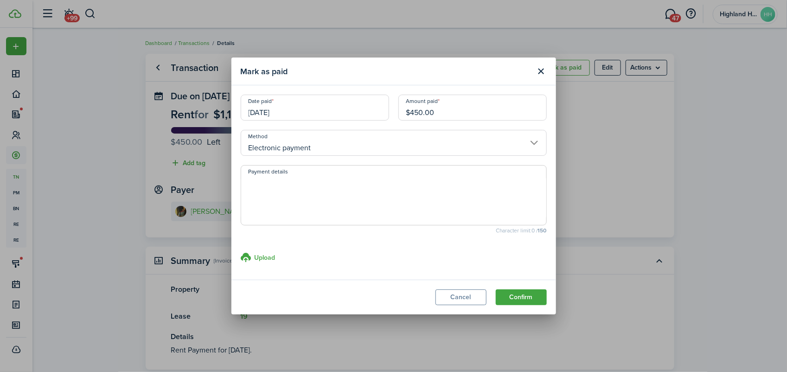
click at [295, 182] on textarea "Payment details" at bounding box center [393, 198] width 305 height 45
type textarea "Paypal"
click at [525, 298] on button "Confirm" at bounding box center [521, 297] width 51 height 16
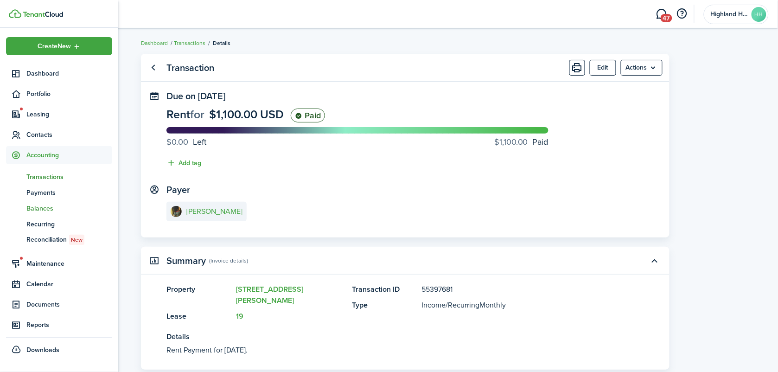
click at [33, 210] on span "Balances" at bounding box center [69, 209] width 86 height 10
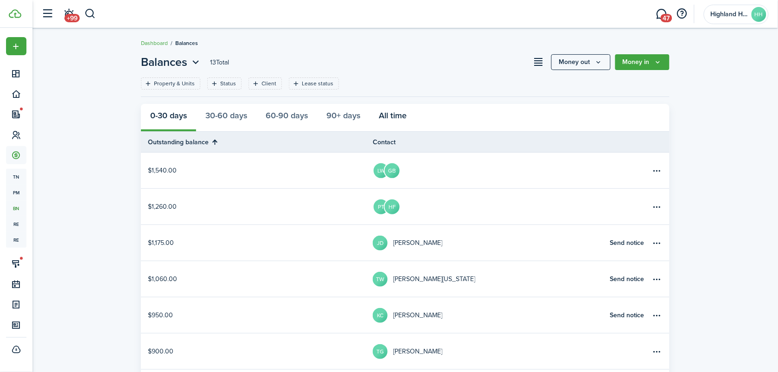
click at [387, 114] on button "All time" at bounding box center [393, 118] width 46 height 28
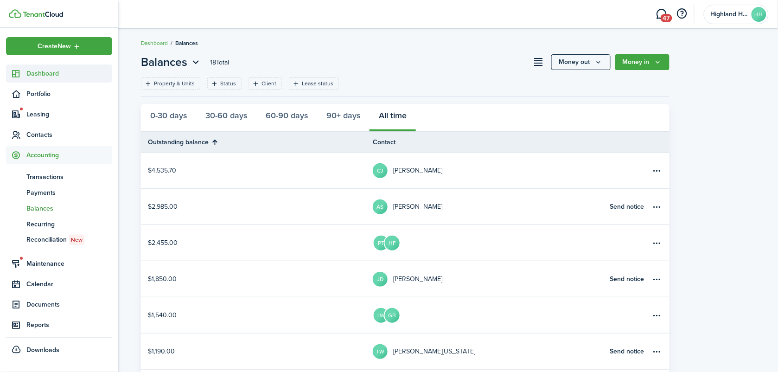
click at [28, 72] on span "Dashboard" at bounding box center [69, 74] width 86 height 10
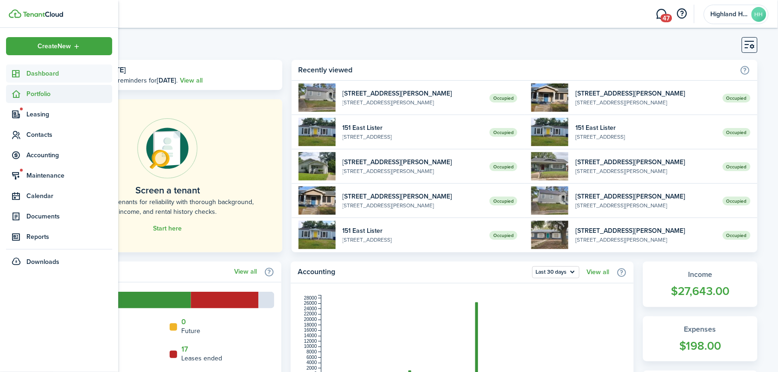
click at [32, 89] on span "Portfolio" at bounding box center [69, 94] width 86 height 10
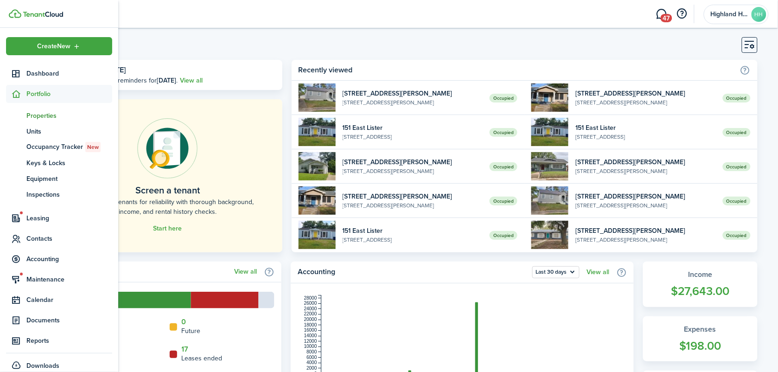
click at [33, 115] on span "Properties" at bounding box center [69, 116] width 86 height 10
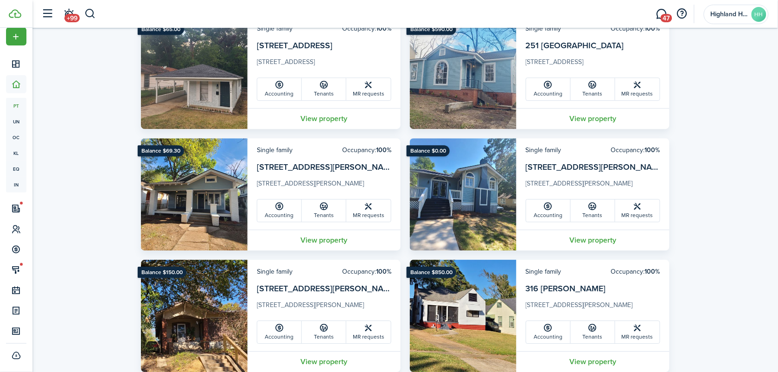
scroll to position [638, 0]
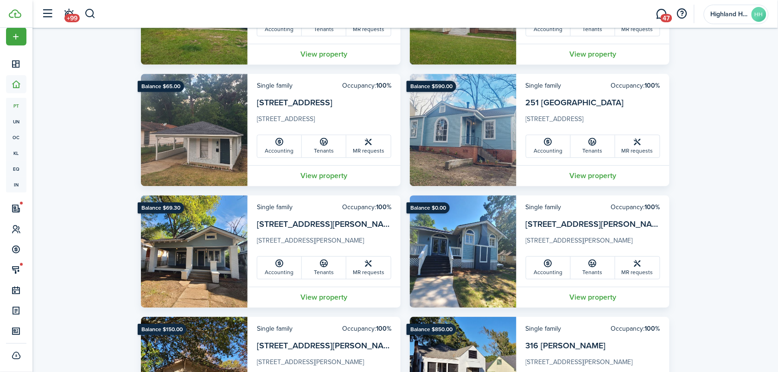
click at [171, 142] on img at bounding box center [194, 130] width 107 height 112
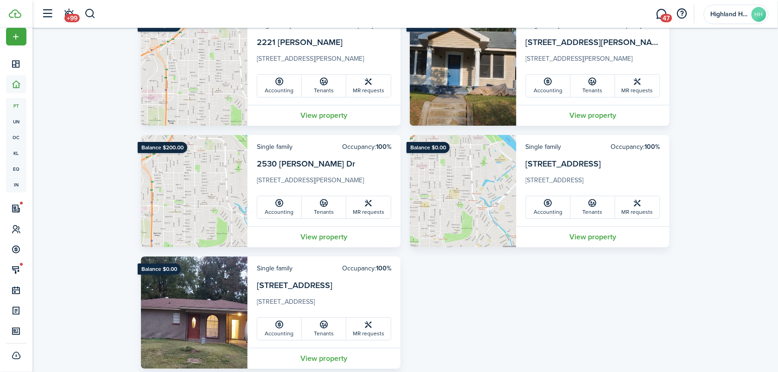
scroll to position [1936, 0]
